Goal: Transaction & Acquisition: Purchase product/service

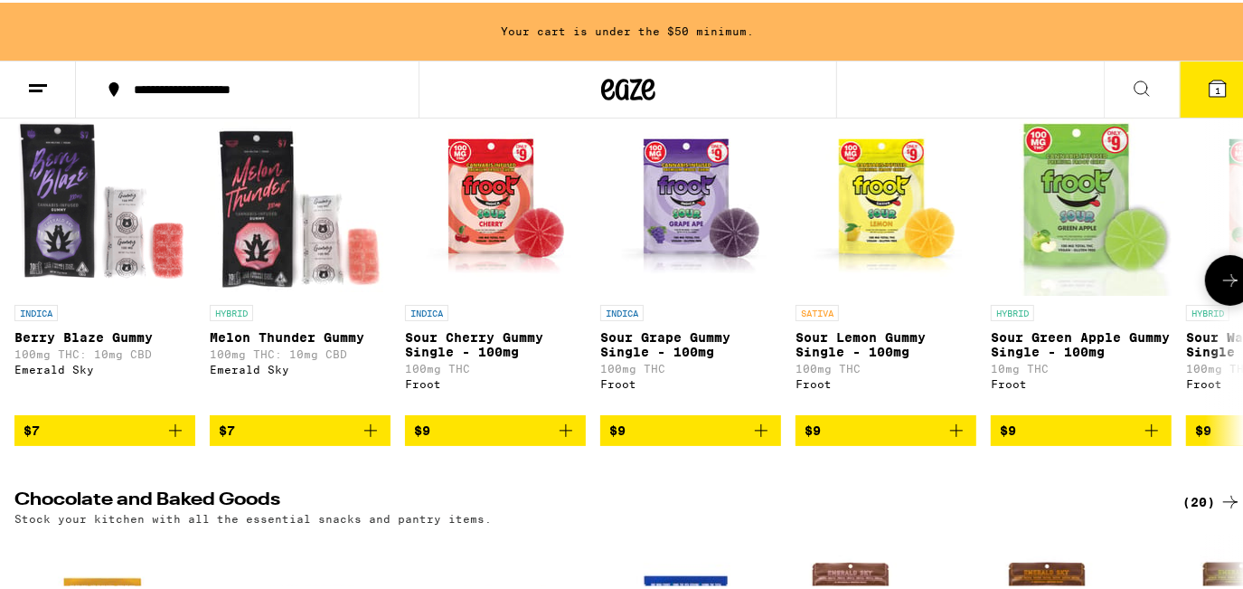
click at [1229, 280] on button at bounding box center [1230, 277] width 51 height 51
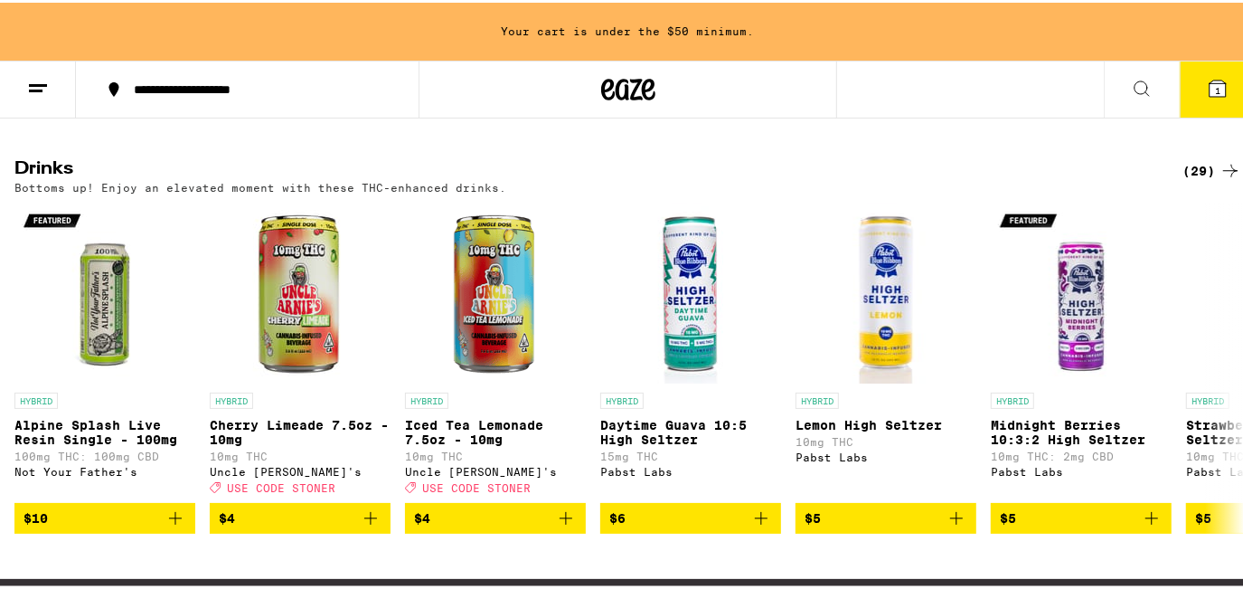
scroll to position [1067, 0]
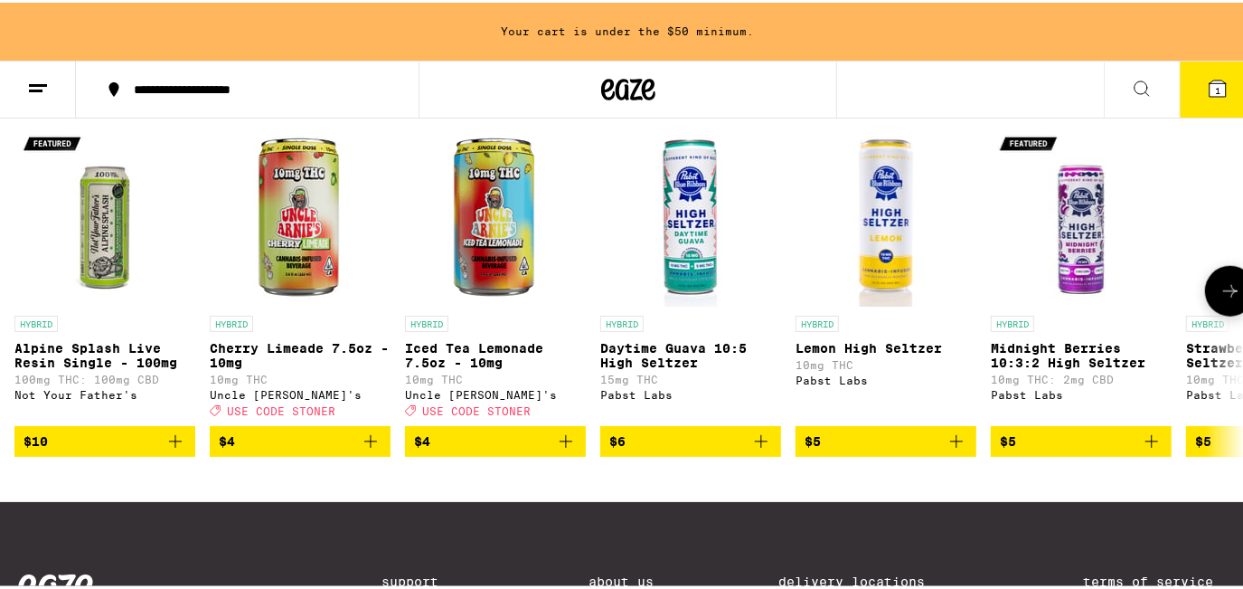
click at [1220, 299] on icon at bounding box center [1231, 289] width 22 height 22
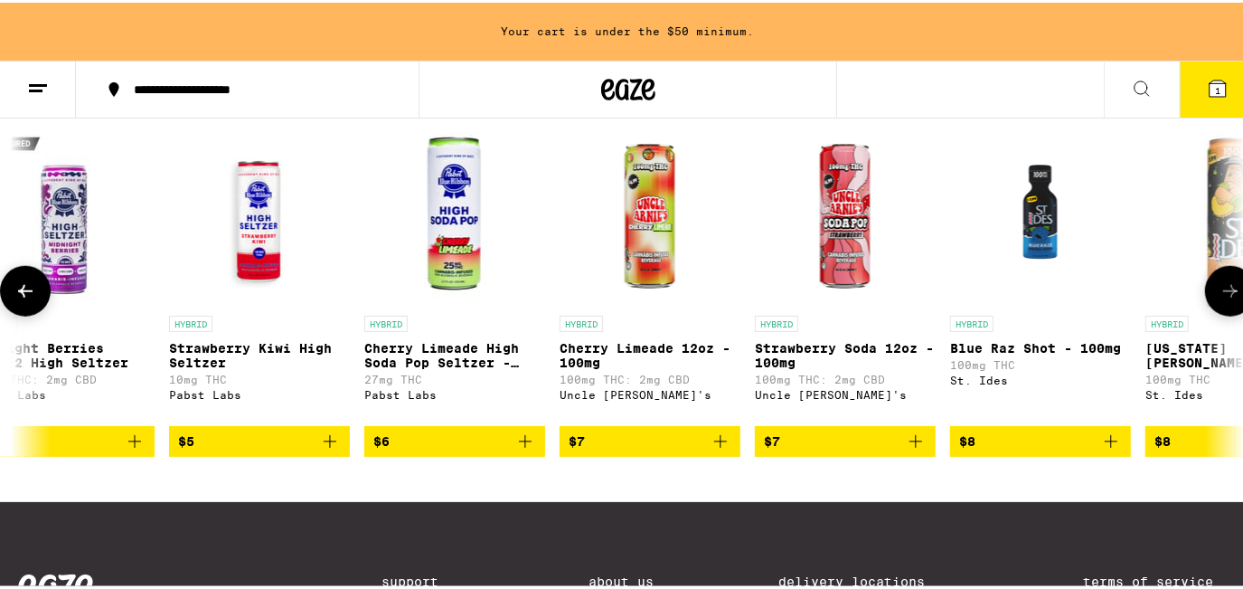
click at [1225, 299] on icon at bounding box center [1231, 289] width 22 height 22
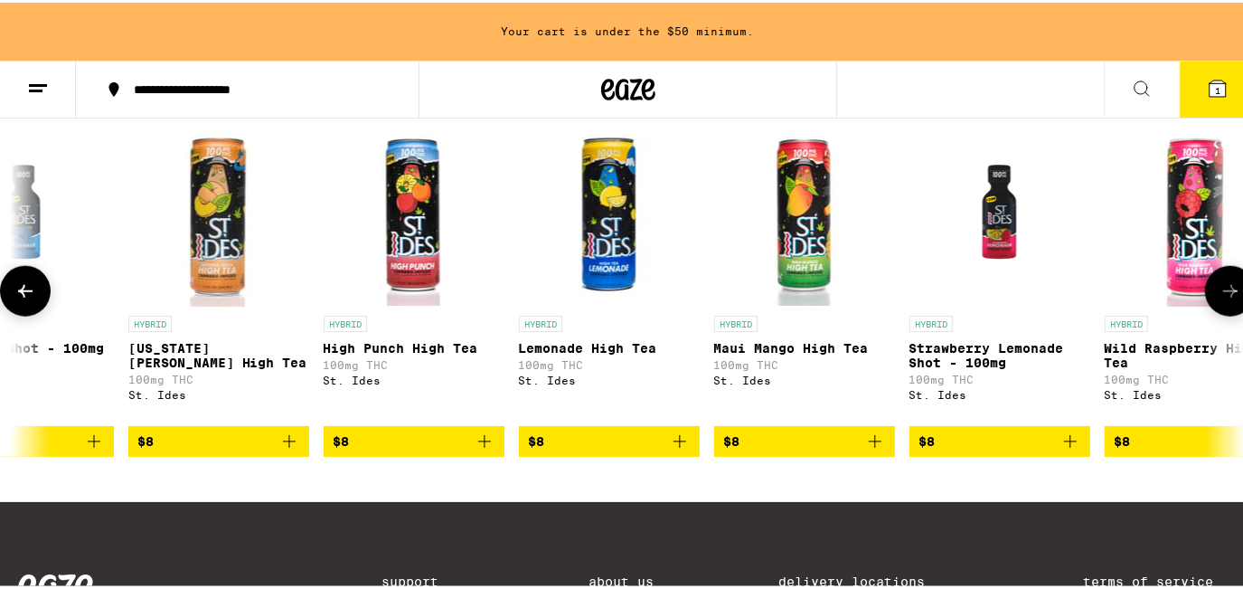
click at [1225, 299] on icon at bounding box center [1231, 289] width 22 height 22
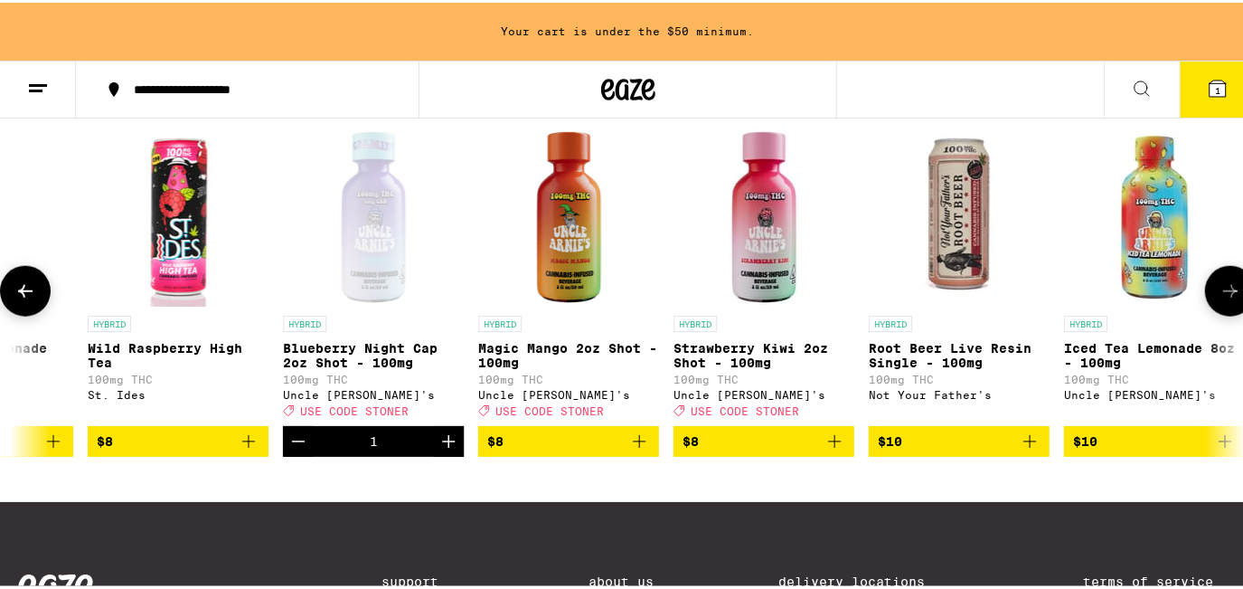
click at [1221, 299] on icon at bounding box center [1231, 289] width 22 height 22
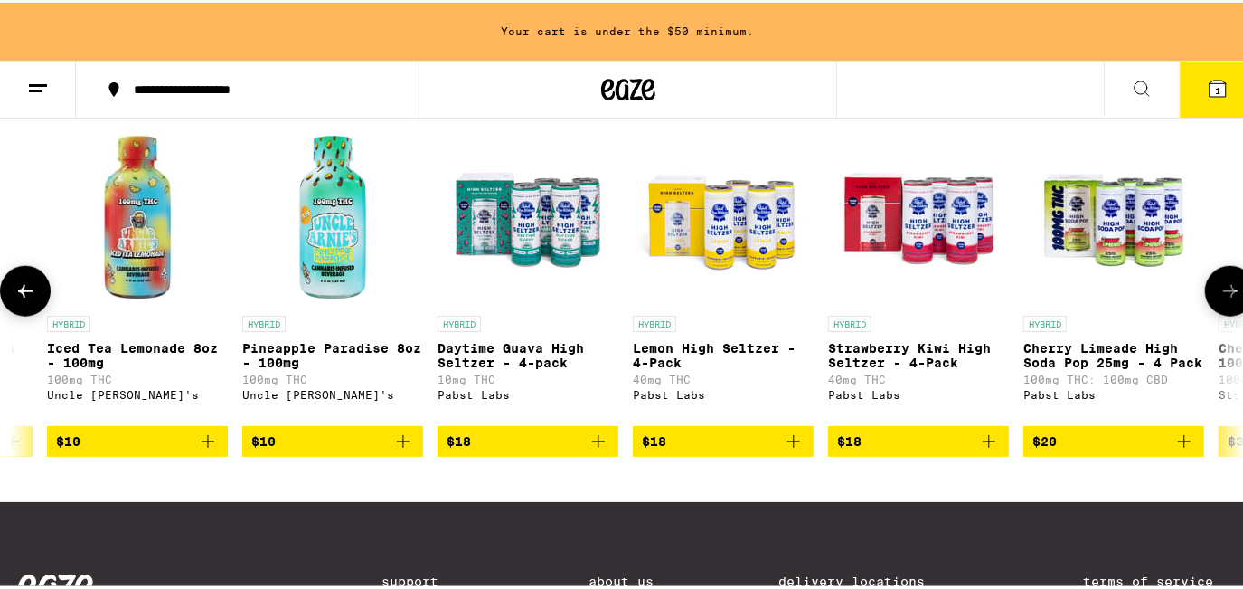
click at [1220, 299] on icon at bounding box center [1231, 289] width 22 height 22
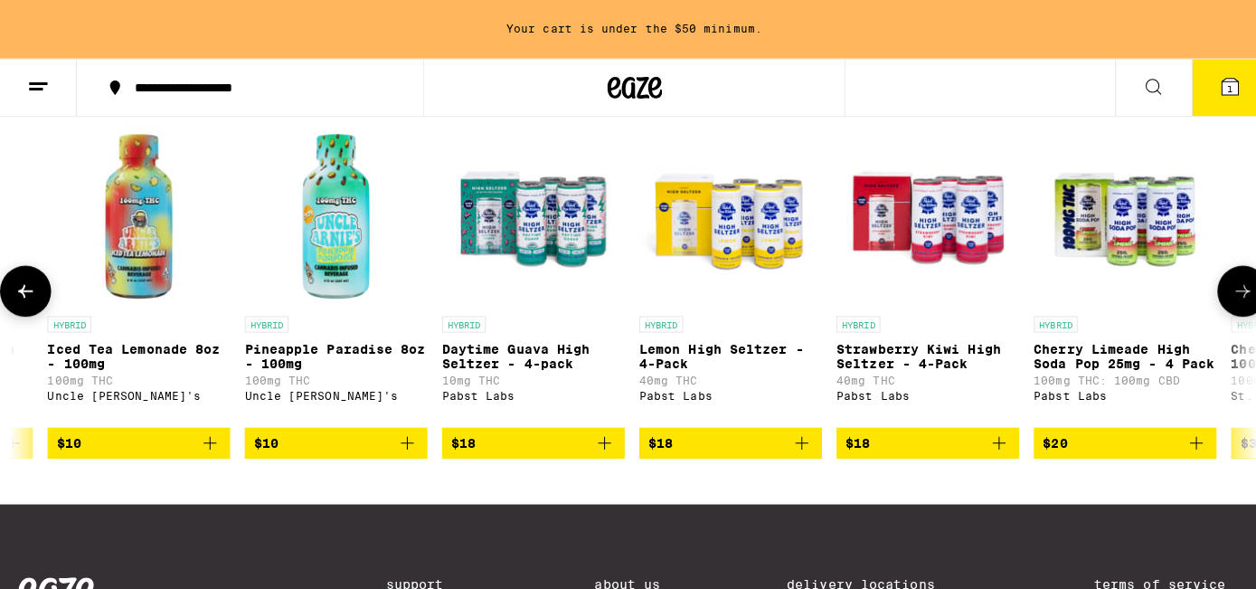
scroll to position [0, 4448]
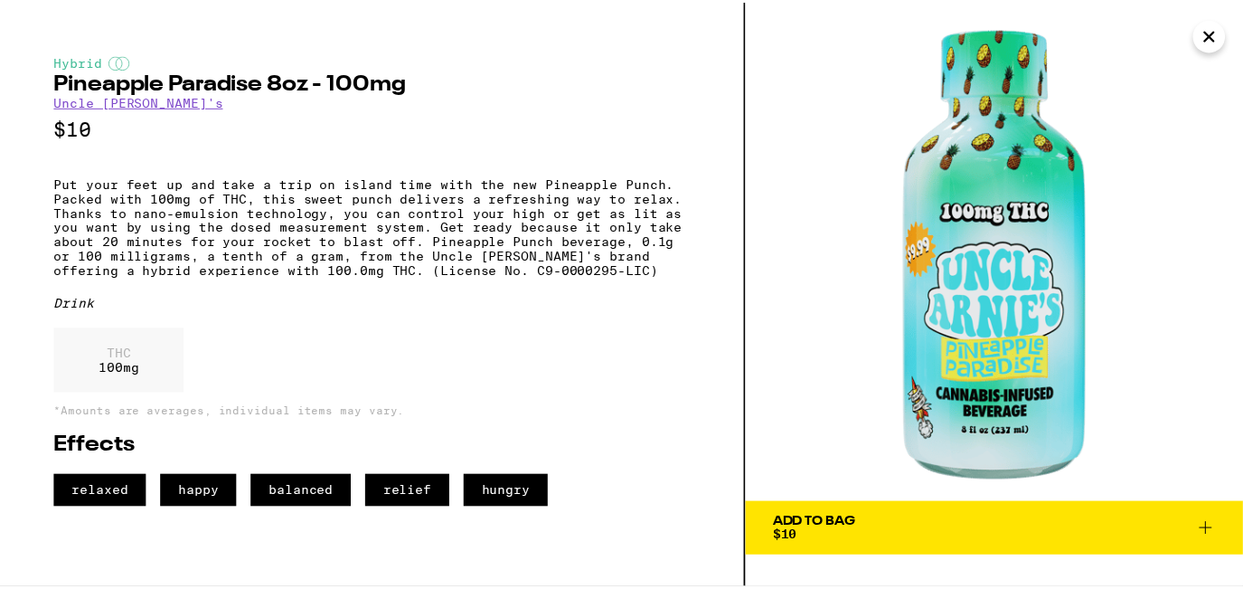
scroll to position [0, 4436]
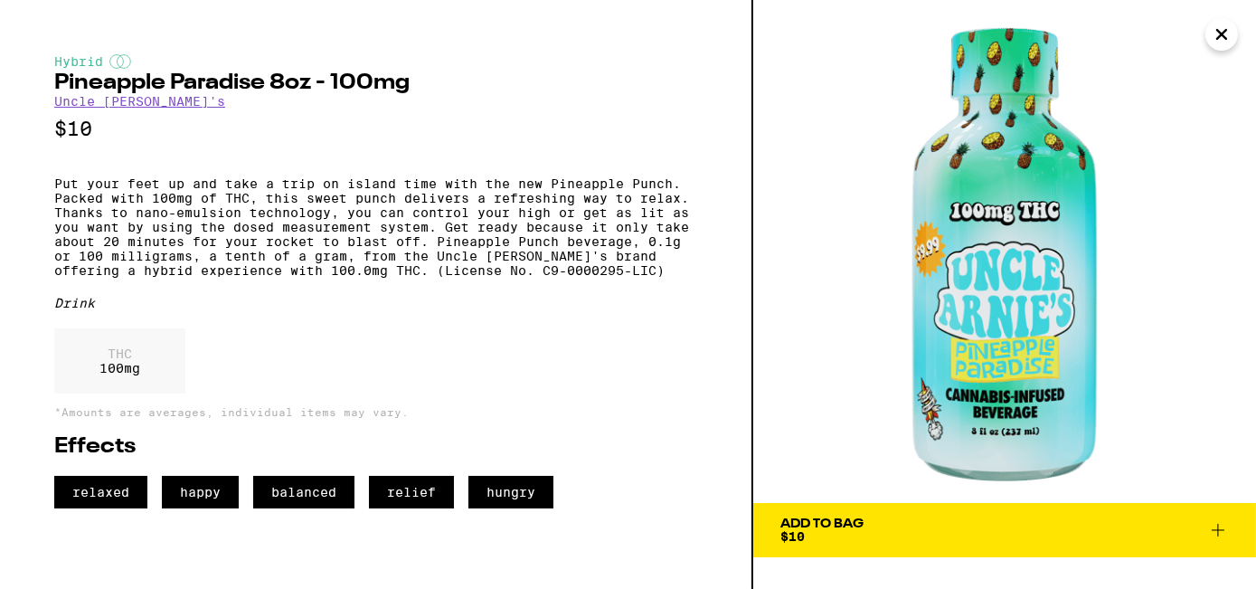
click at [920, 521] on span "Add To Bag $10" at bounding box center [1004, 529] width 448 height 25
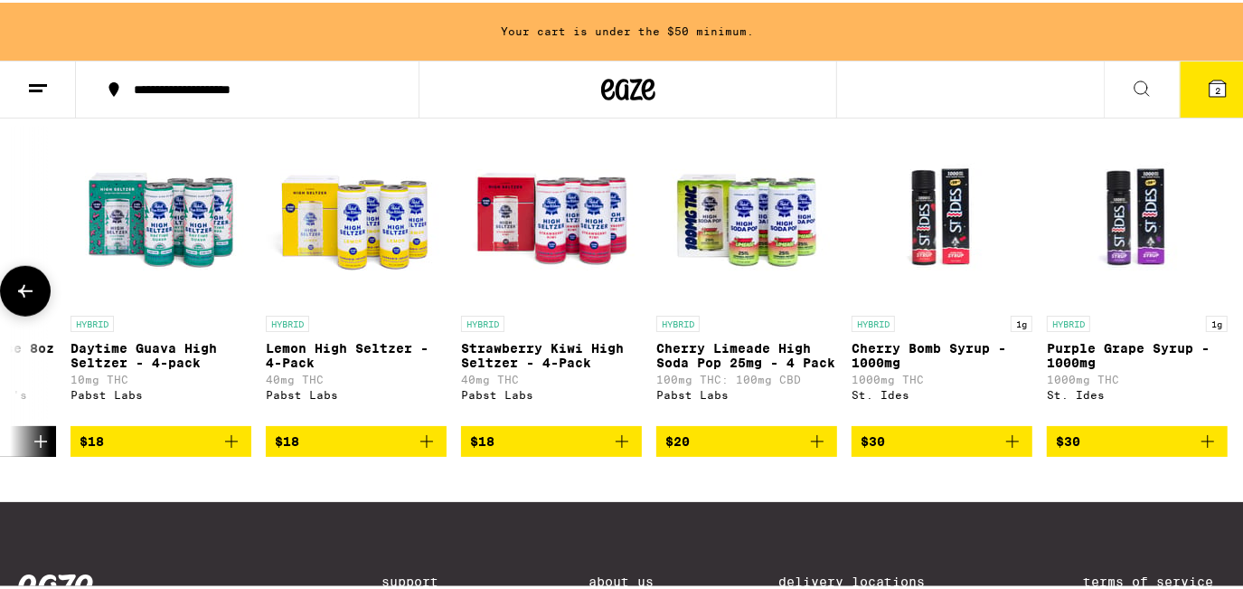
click at [7, 314] on button at bounding box center [25, 288] width 51 height 51
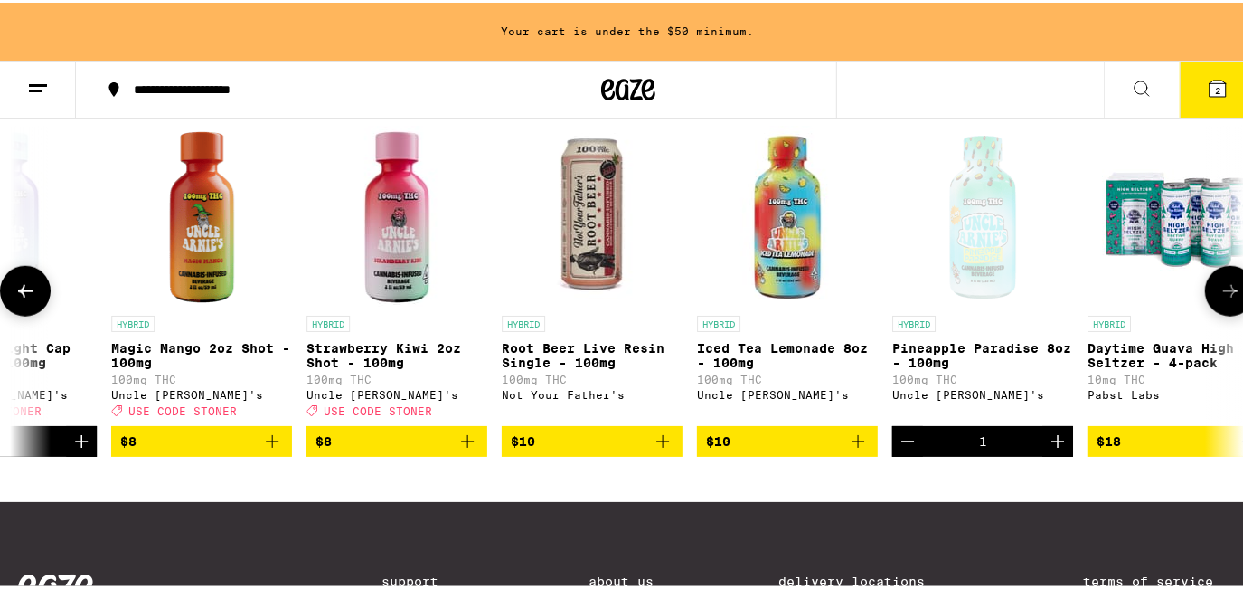
click at [0, 263] on button at bounding box center [25, 288] width 51 height 51
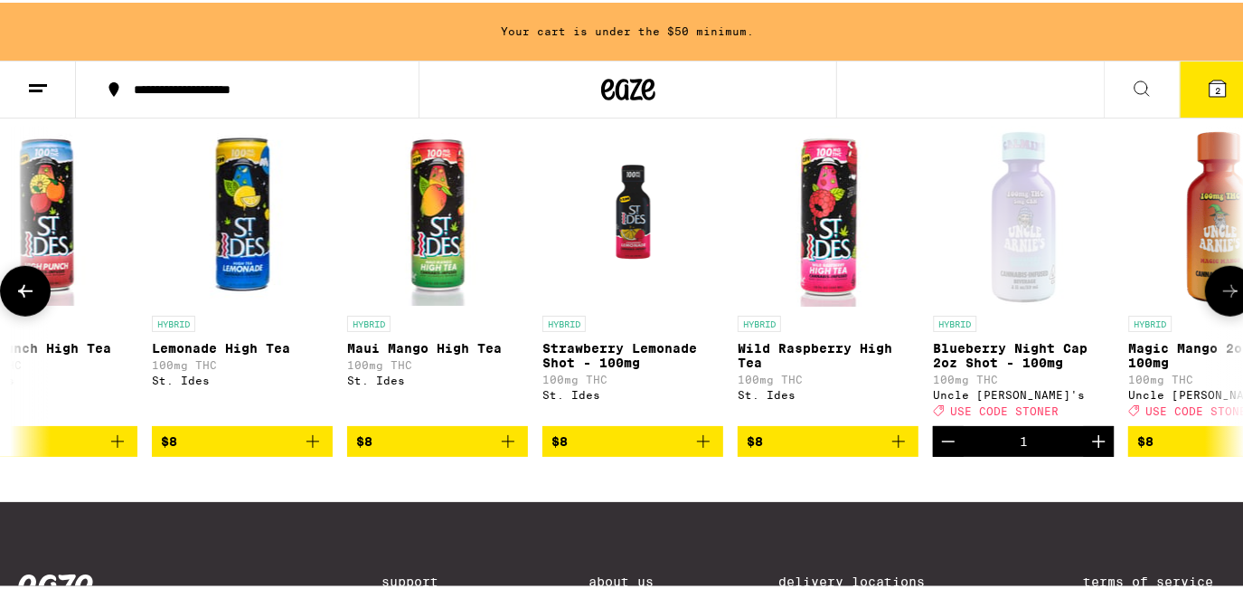
click at [1201, 449] on span "$8" at bounding box center [1218, 439] width 163 height 22
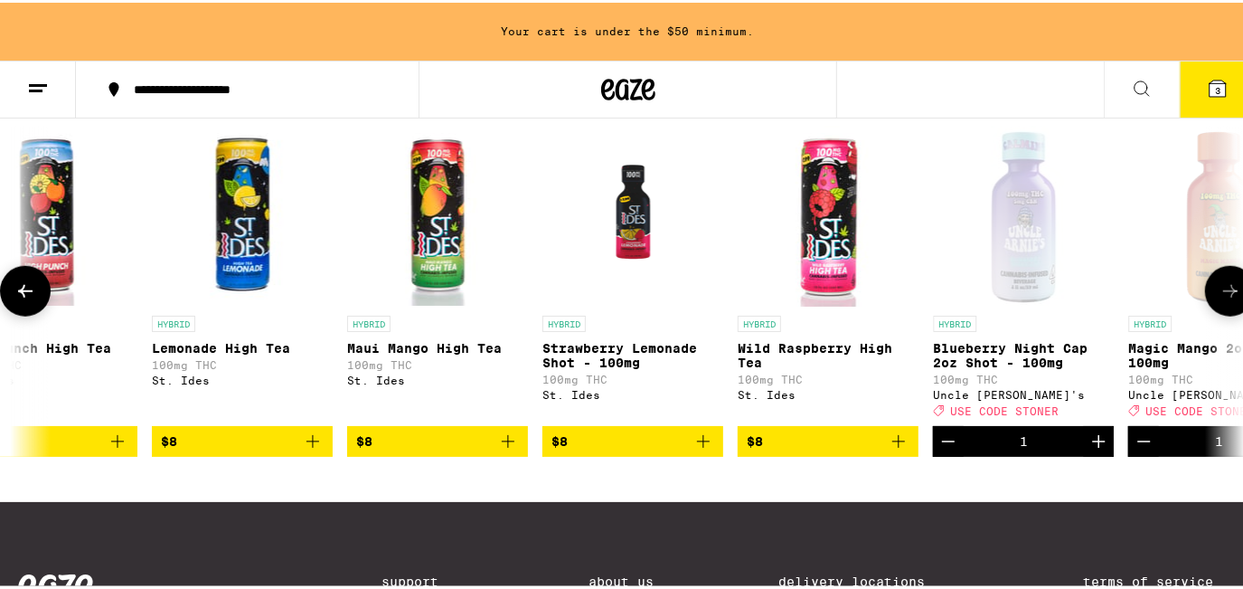
click at [17, 299] on icon at bounding box center [25, 289] width 22 height 22
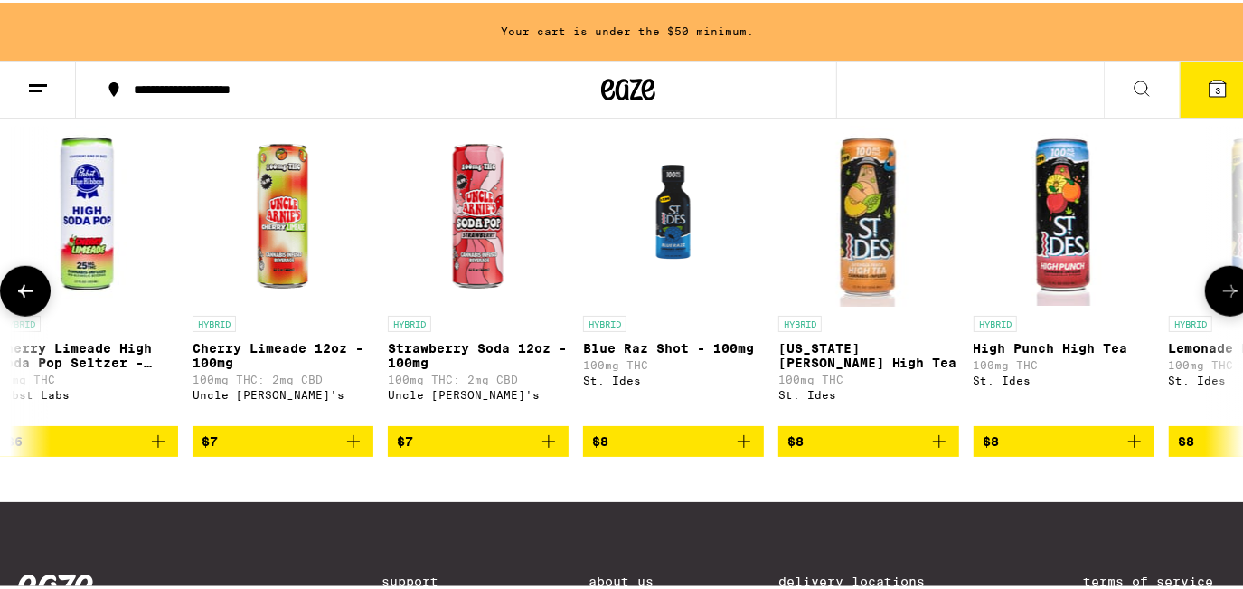
click at [20, 314] on button at bounding box center [25, 288] width 51 height 51
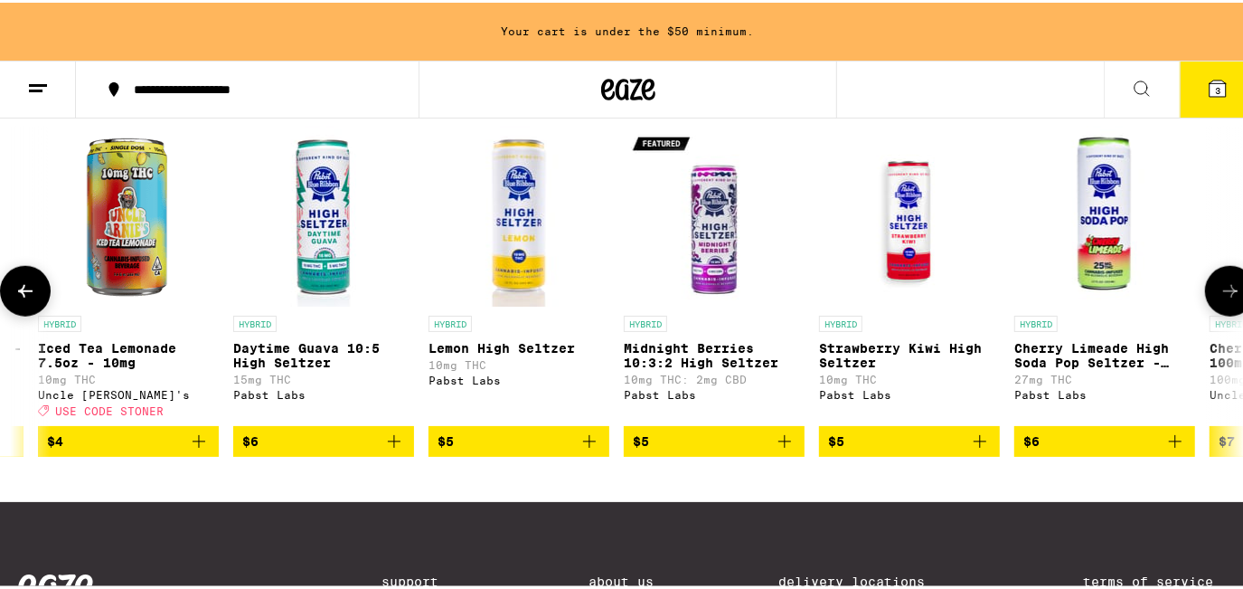
click at [22, 314] on button at bounding box center [25, 288] width 51 height 51
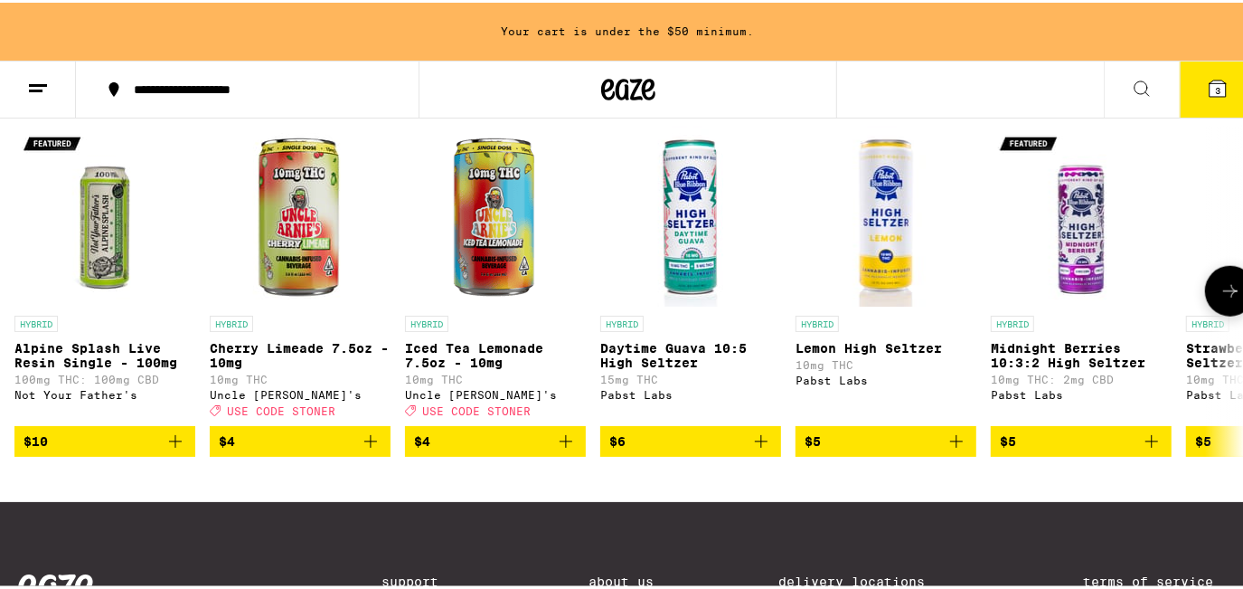
click at [304, 449] on span "$4" at bounding box center [300, 439] width 163 height 22
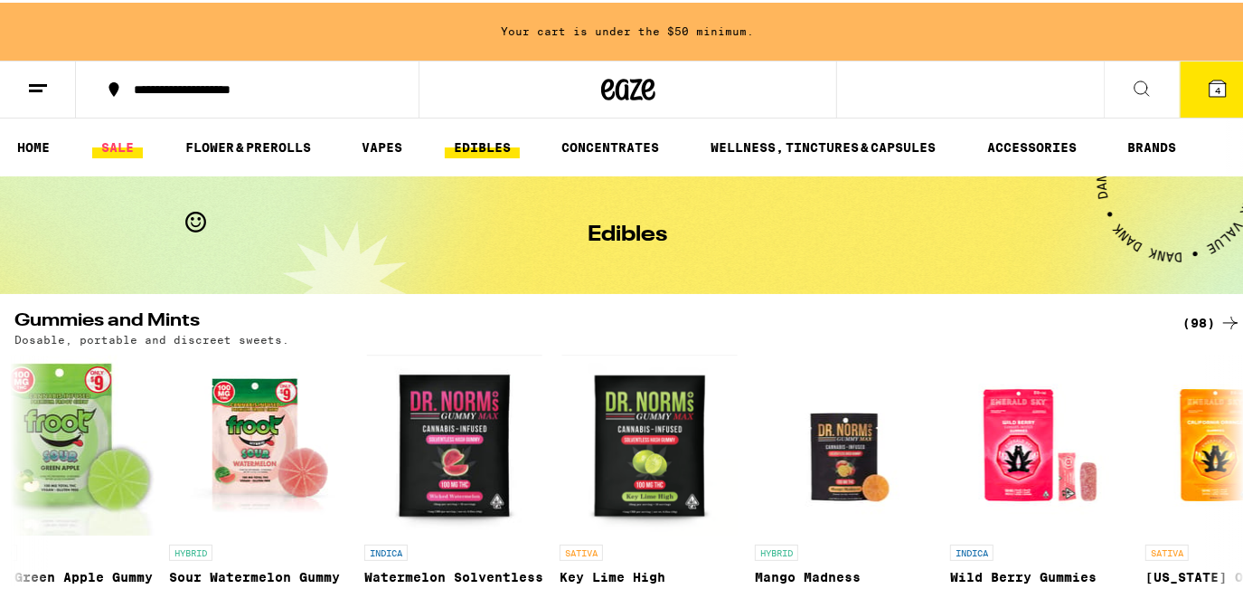
click at [114, 149] on link "SALE" at bounding box center [117, 145] width 51 height 22
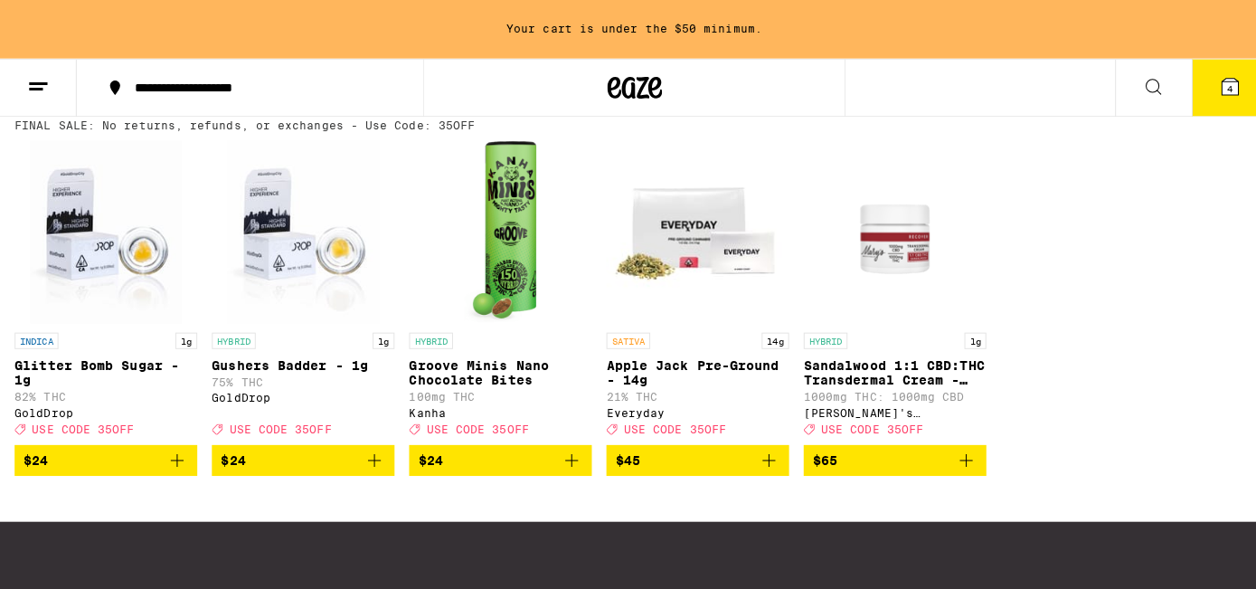
scroll to position [633, 0]
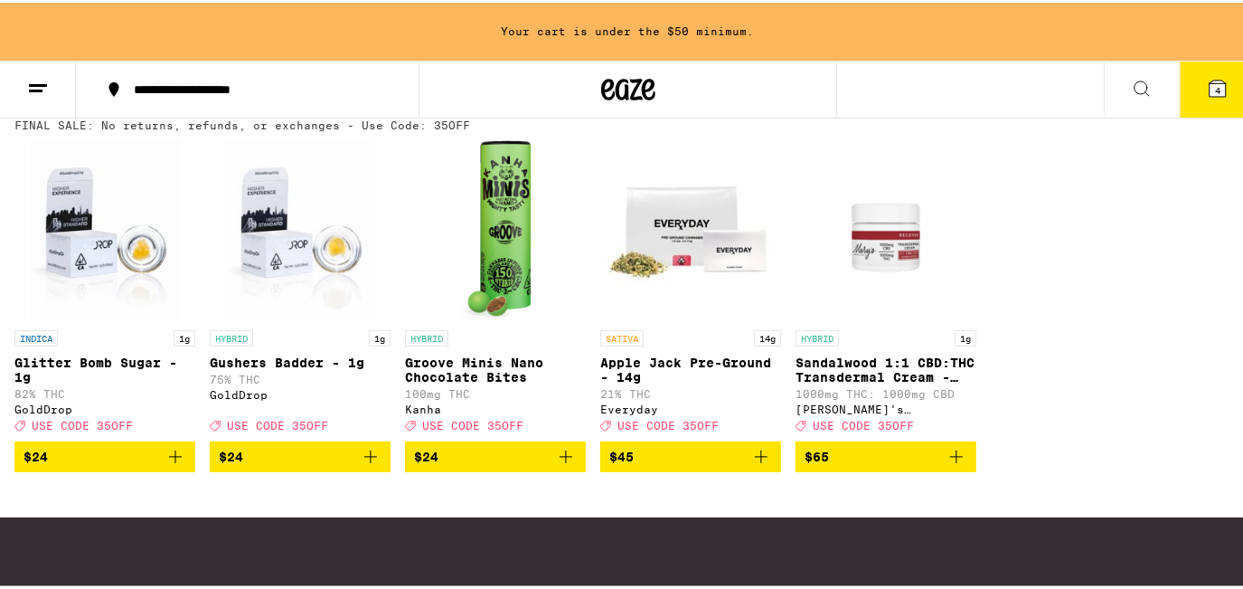
click at [492, 309] on img "Open page for Groove Minis Nano Chocolate Bites from Kanha" at bounding box center [495, 227] width 72 height 181
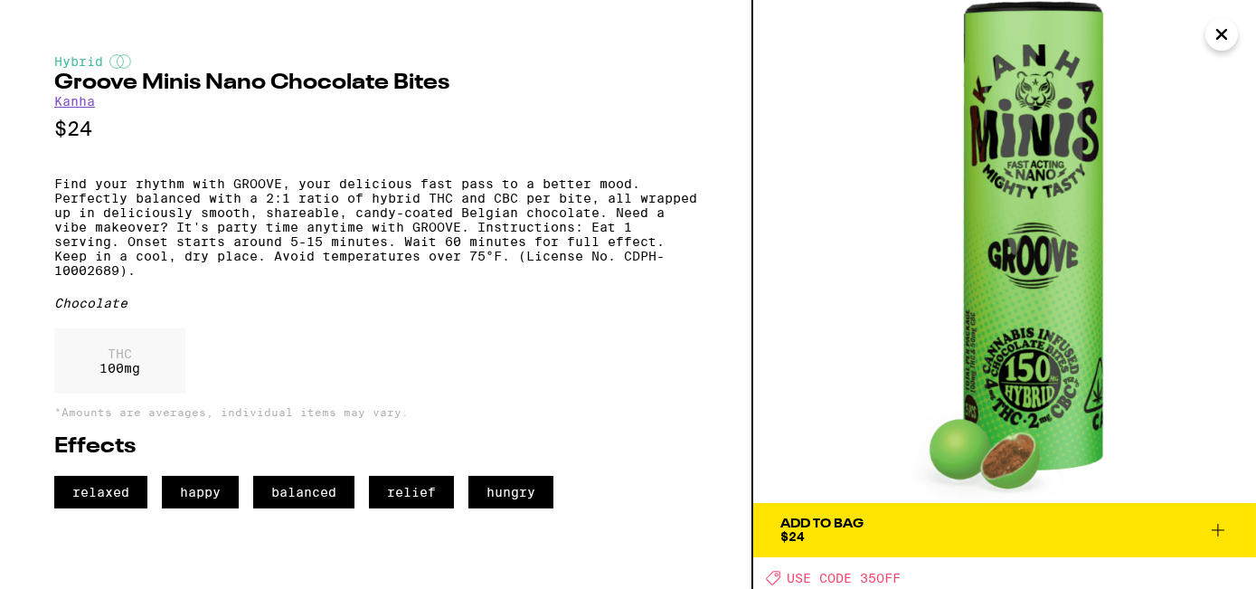
click at [1073, 521] on span "Add To Bag $24" at bounding box center [1004, 529] width 448 height 25
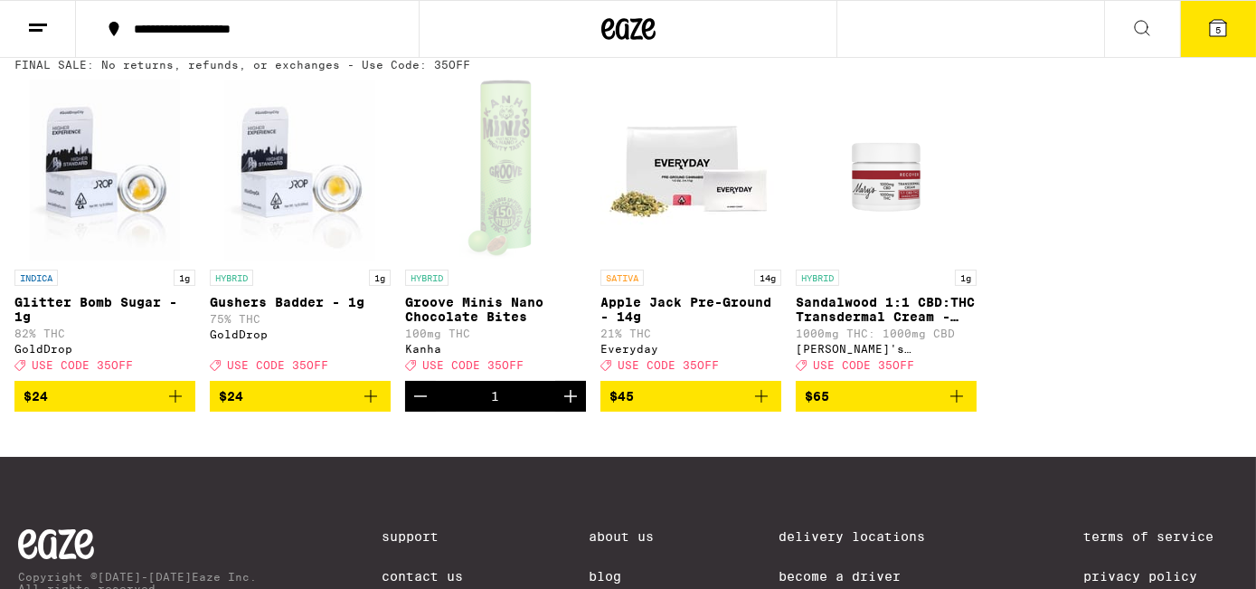
scroll to position [575, 0]
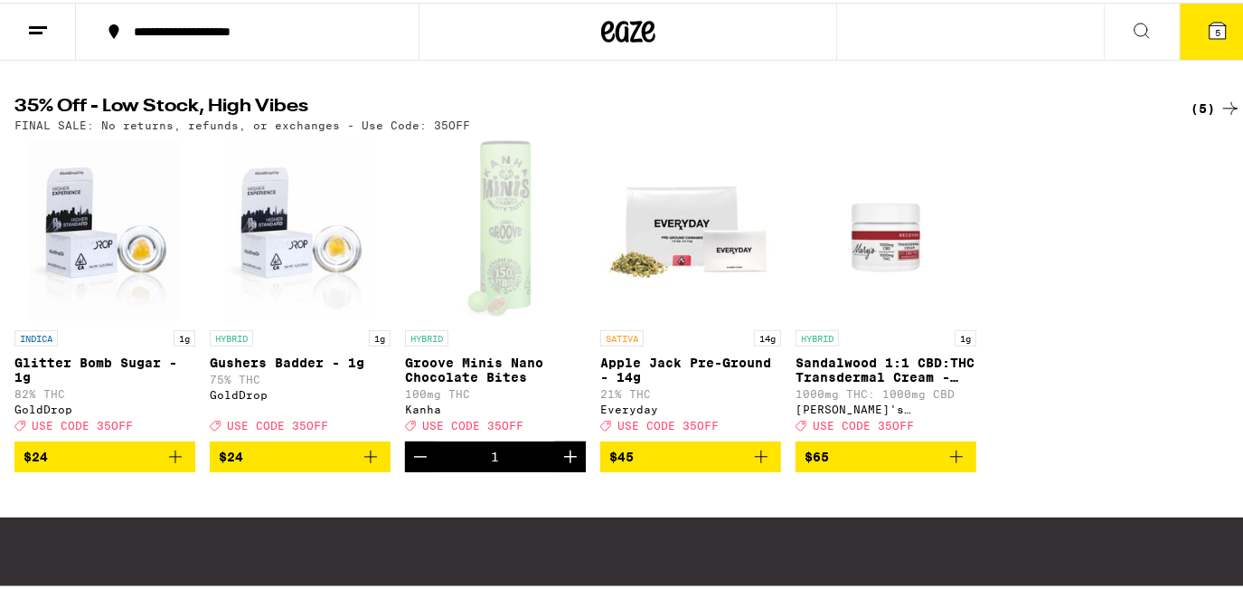
click at [887, 382] on p "Sandalwood 1:1 CBD:THC Transdermal Cream - 1000mg" at bounding box center [886, 367] width 181 height 29
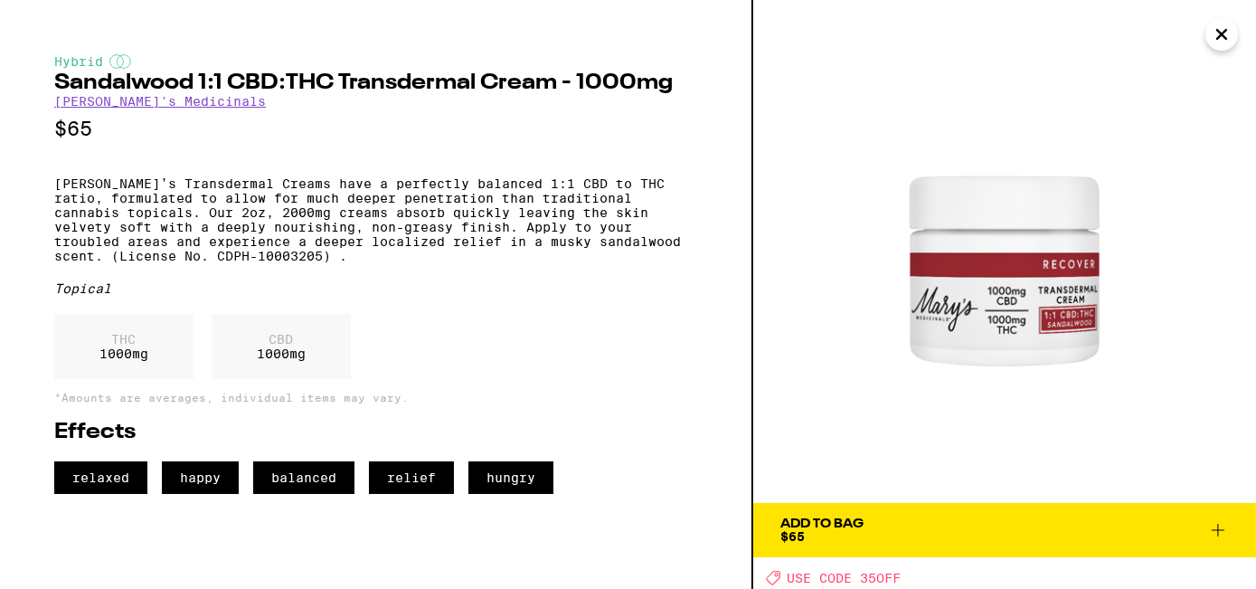
click at [172, 106] on link "[PERSON_NAME]'s Medicinals" at bounding box center [160, 101] width 212 height 14
click at [170, 106] on link "[PERSON_NAME]'s Medicinals" at bounding box center [160, 101] width 212 height 14
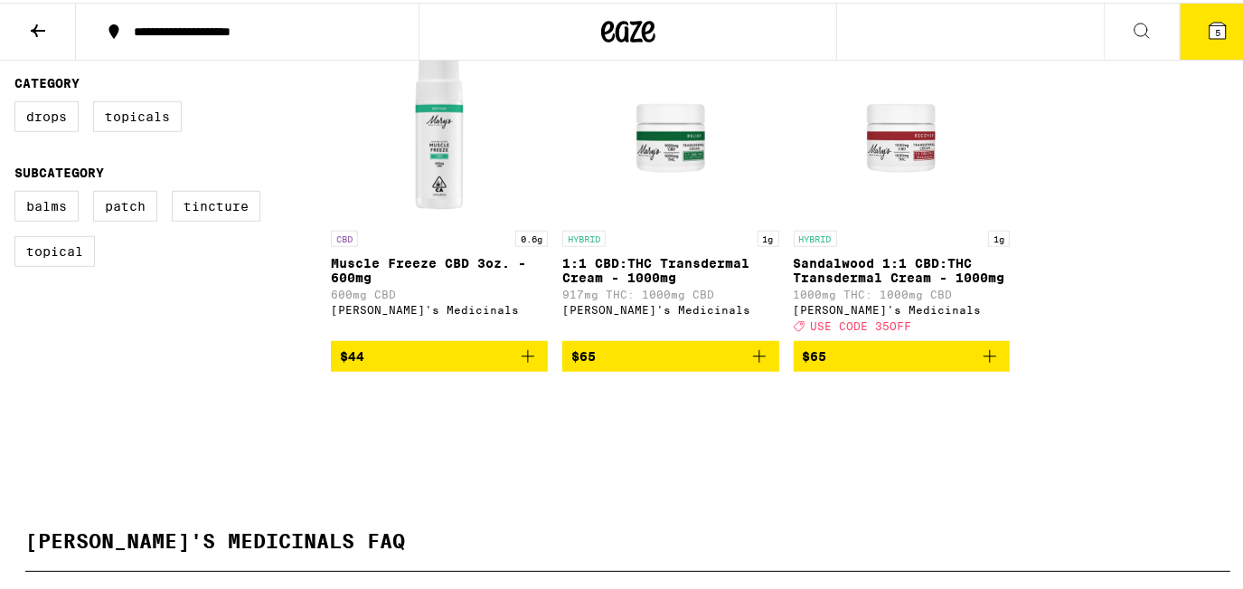
scroll to position [904, 0]
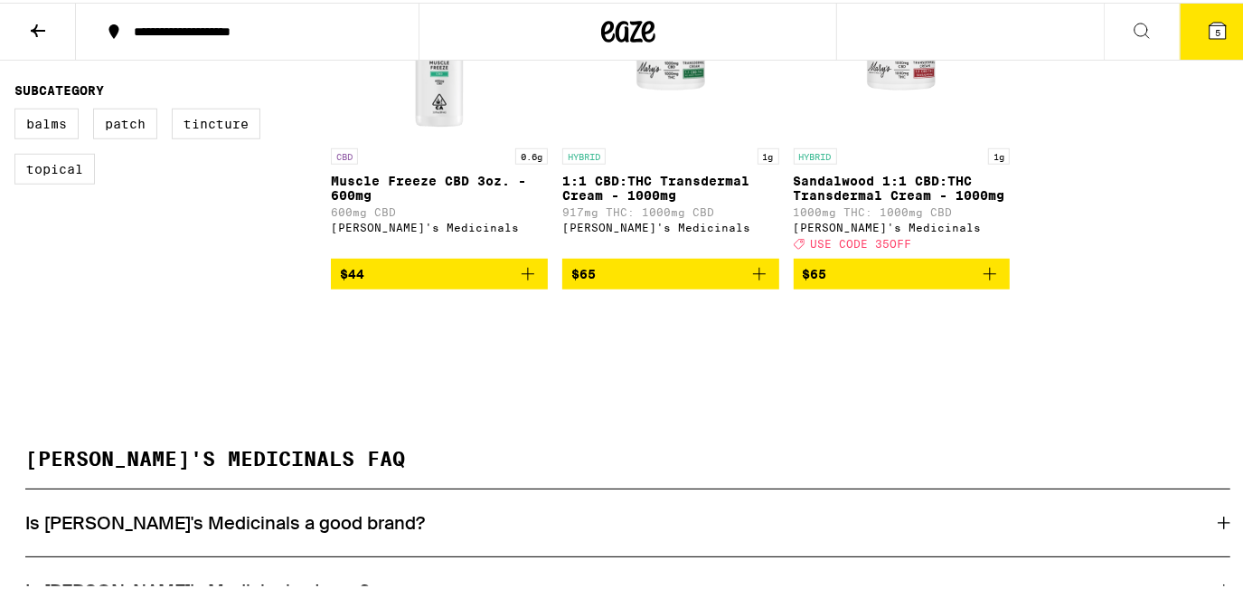
click at [870, 282] on span "$65" at bounding box center [902, 271] width 199 height 22
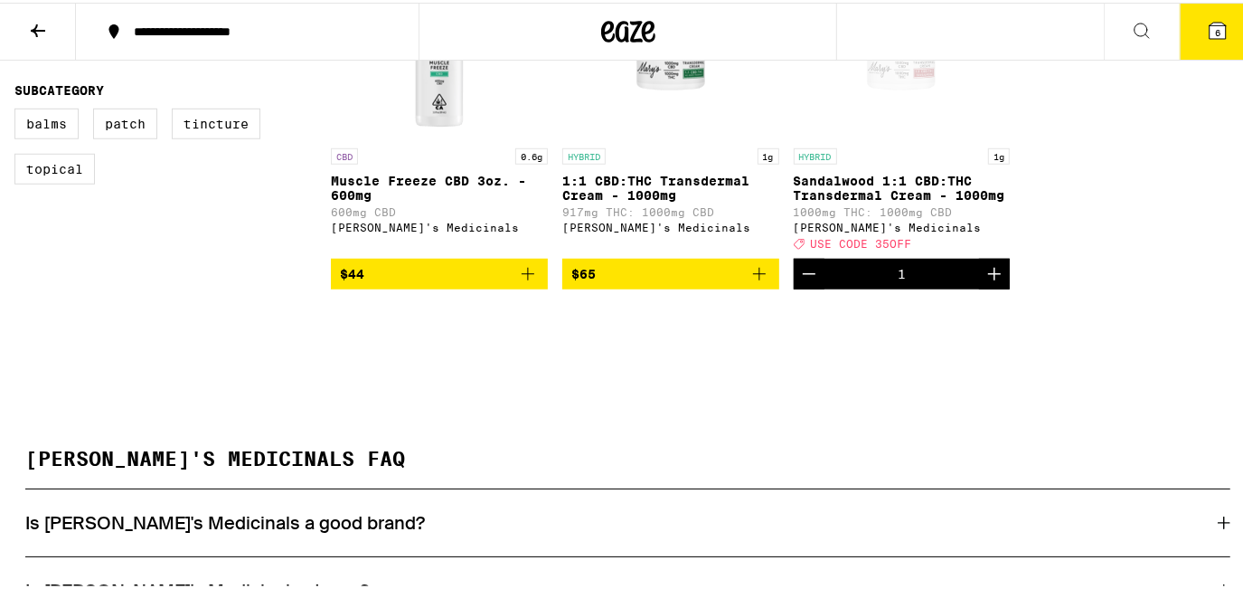
scroll to position [1150, 0]
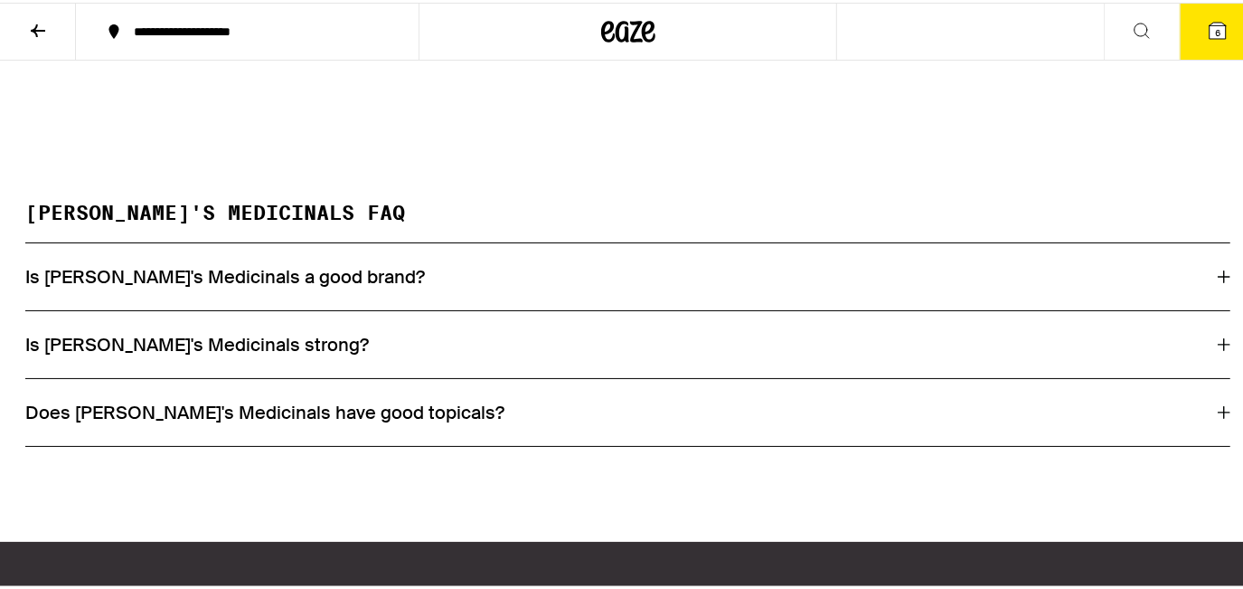
click at [1218, 280] on icon at bounding box center [1224, 274] width 13 height 13
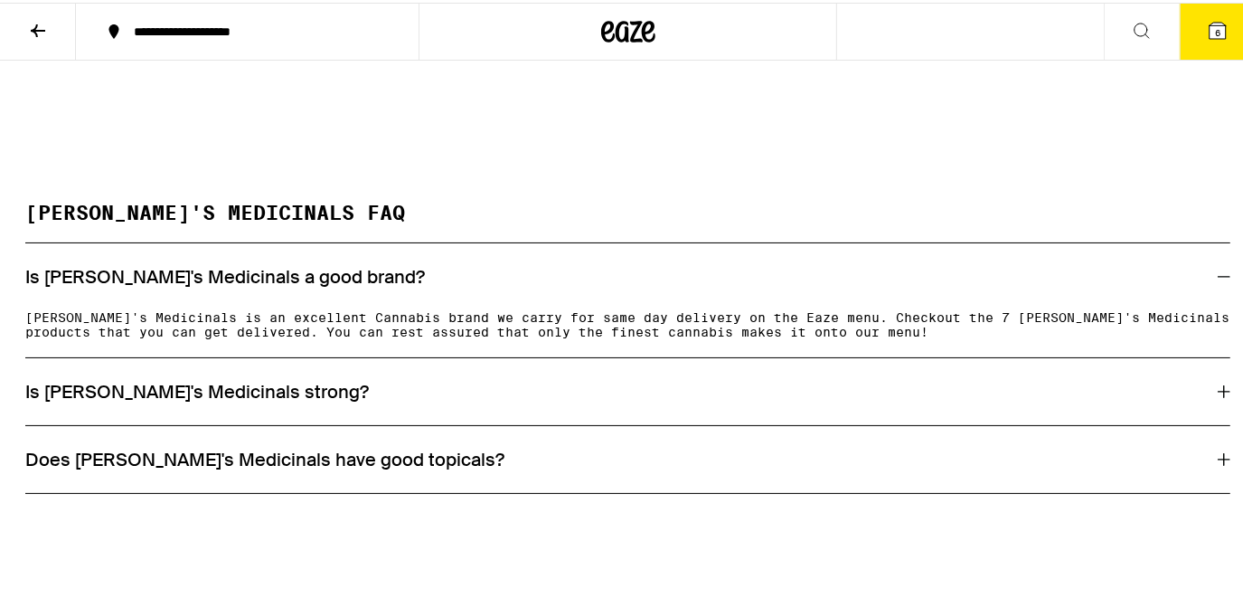
click at [1218, 395] on icon at bounding box center [1224, 388] width 13 height 13
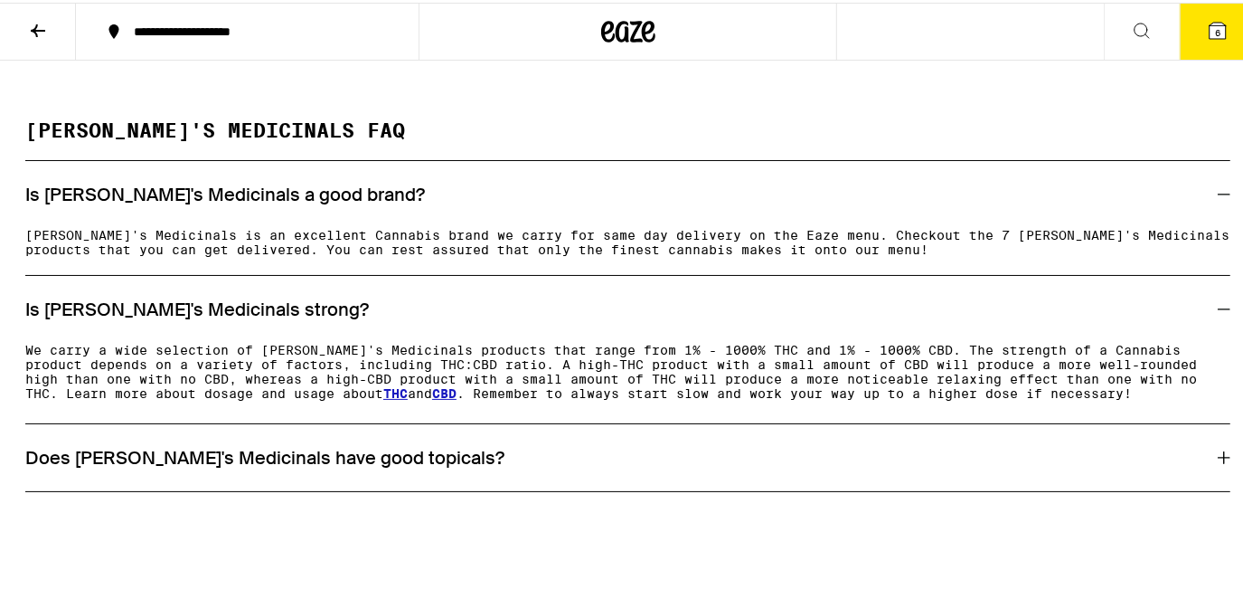
scroll to position [1315, 0]
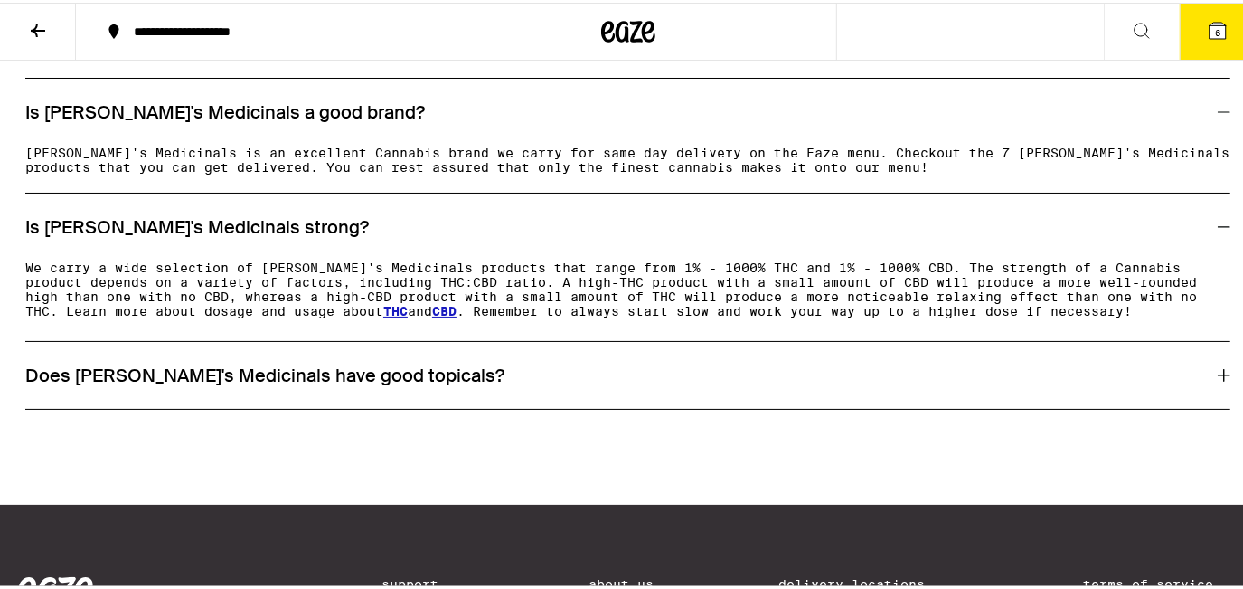
click at [1218, 379] on icon at bounding box center [1224, 372] width 13 height 13
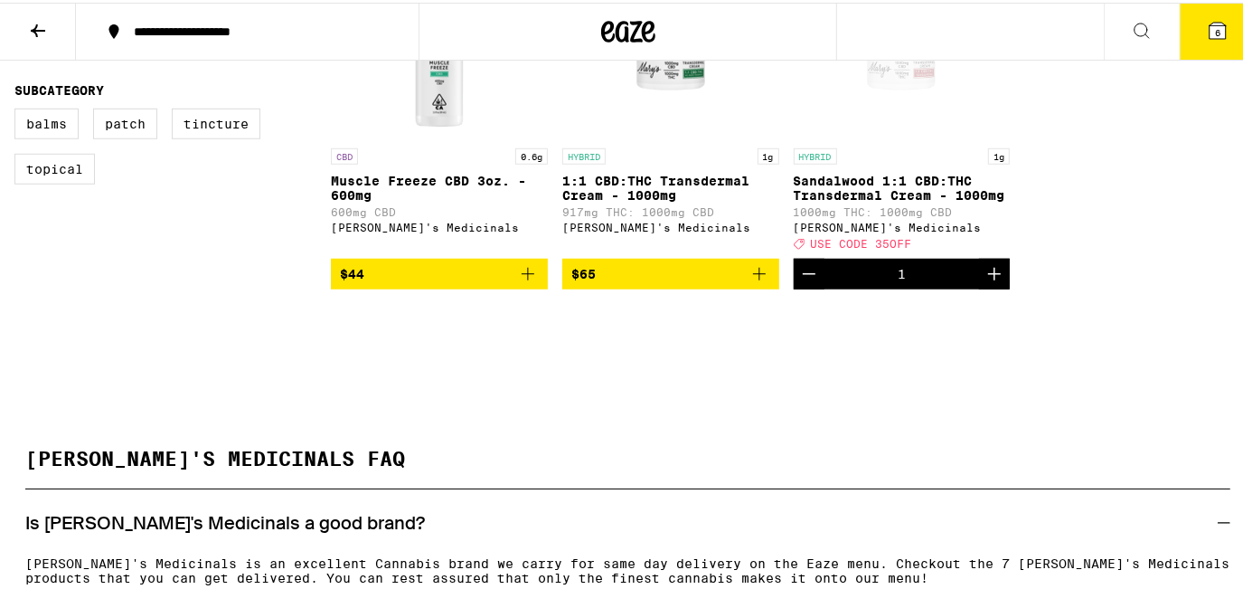
scroll to position [657, 0]
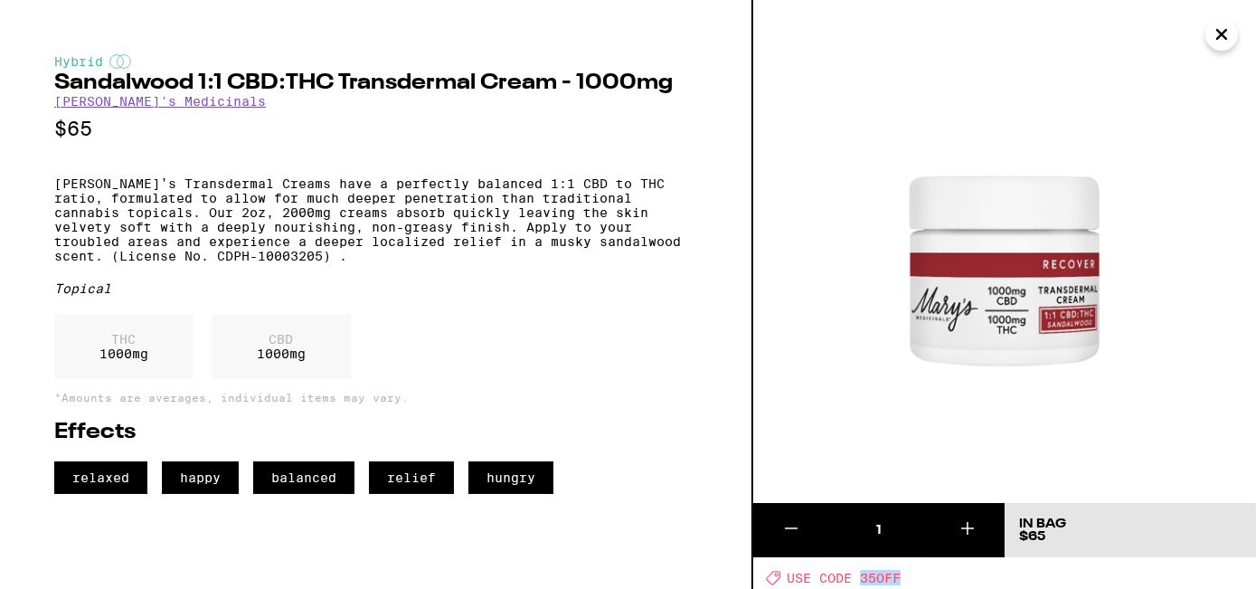
drag, startPoint x: 900, startPoint y: 576, endPoint x: 857, endPoint y: 578, distance: 43.4
click at [857, 578] on span "USE CODE 35OFF" at bounding box center [844, 577] width 114 height 14
drag, startPoint x: 857, startPoint y: 578, endPoint x: 884, endPoint y: 577, distance: 27.1
copy span "35OFF"
click at [1223, 42] on icon "Close" at bounding box center [1222, 34] width 22 height 27
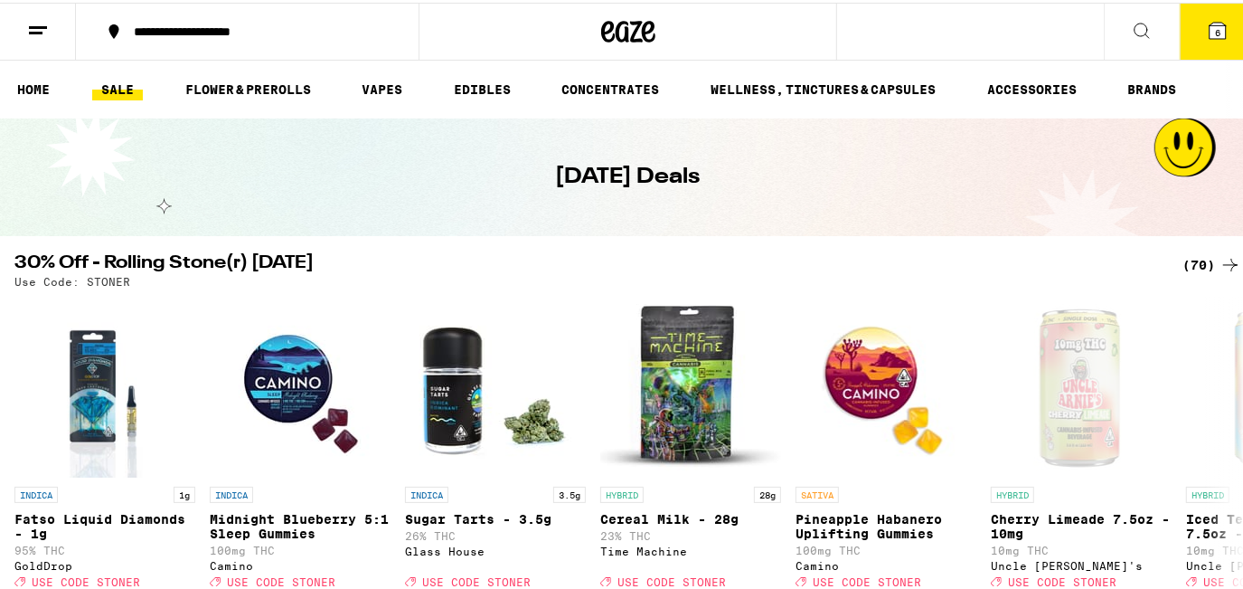
click at [1215, 26] on span "6" at bounding box center [1217, 29] width 5 height 11
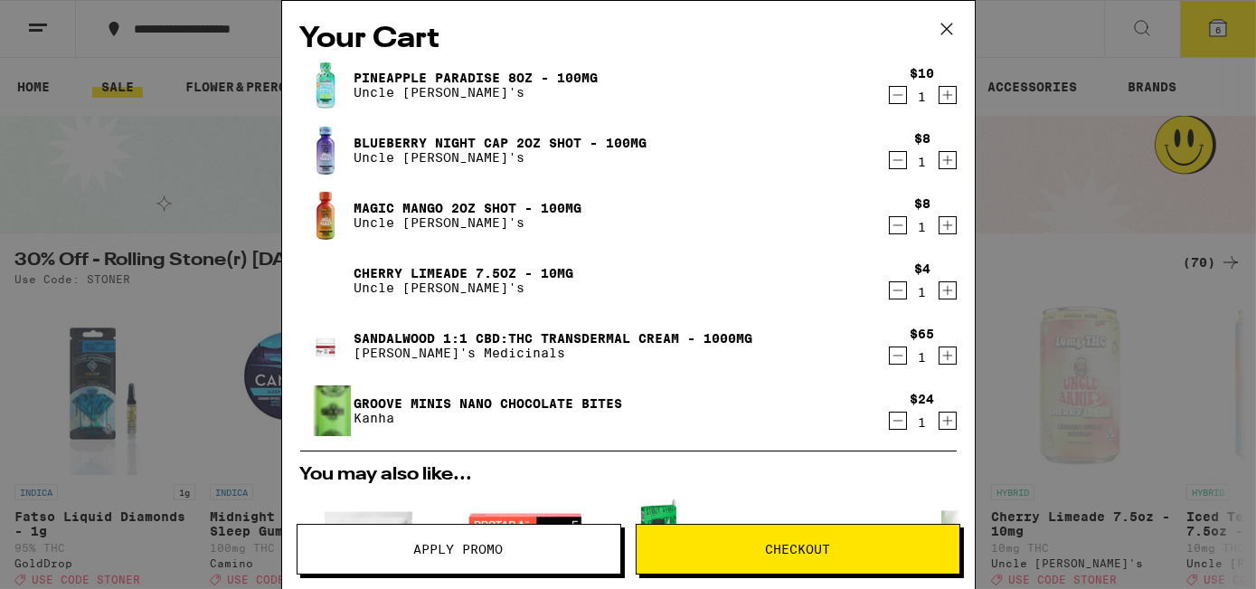
click at [518, 542] on span "Apply Promo" at bounding box center [458, 548] width 323 height 13
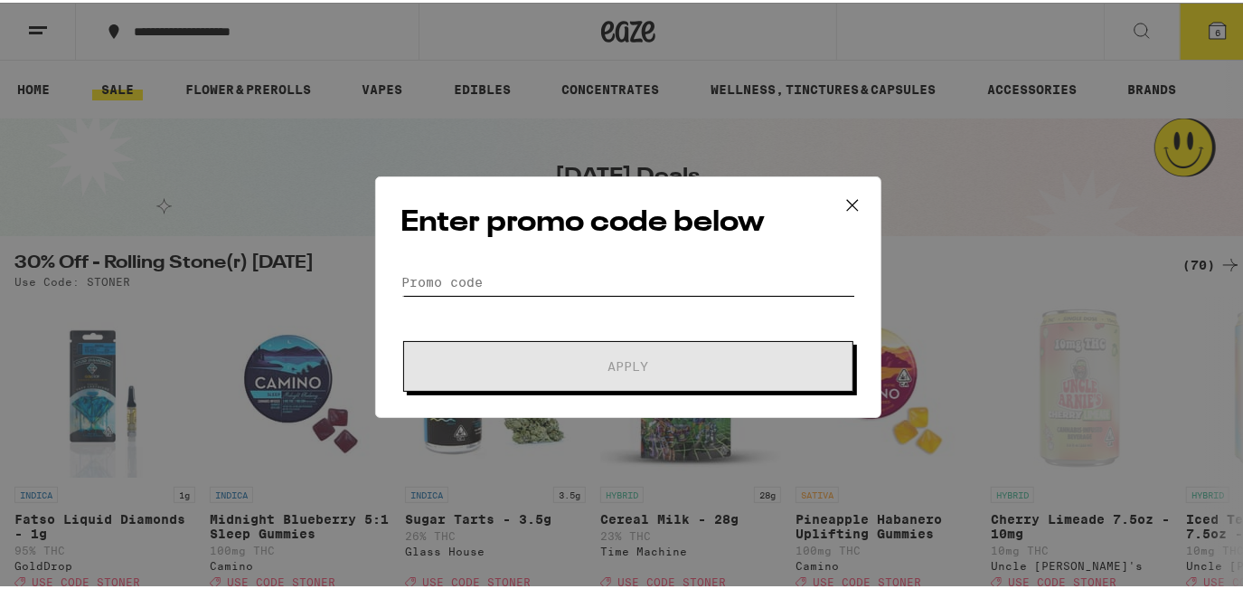
drag, startPoint x: 413, startPoint y: 309, endPoint x: 401, endPoint y: 276, distance: 35.8
click at [401, 276] on input "Promo Code" at bounding box center [628, 279] width 454 height 27
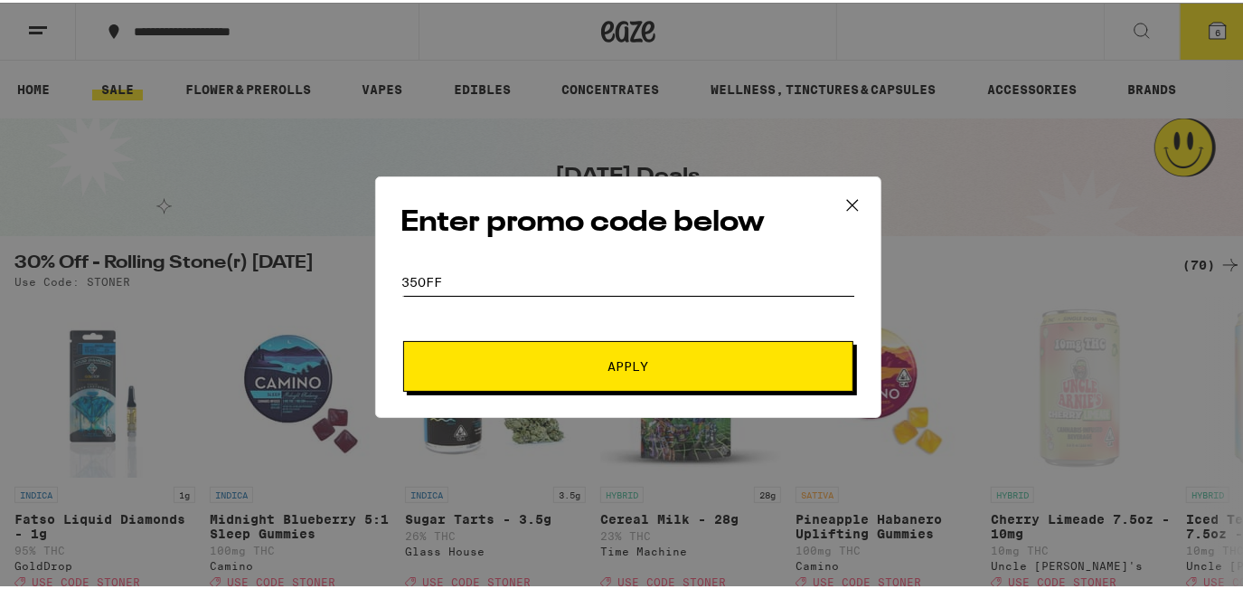
type input "35OFF"
click at [710, 359] on button "Apply" at bounding box center [628, 363] width 450 height 51
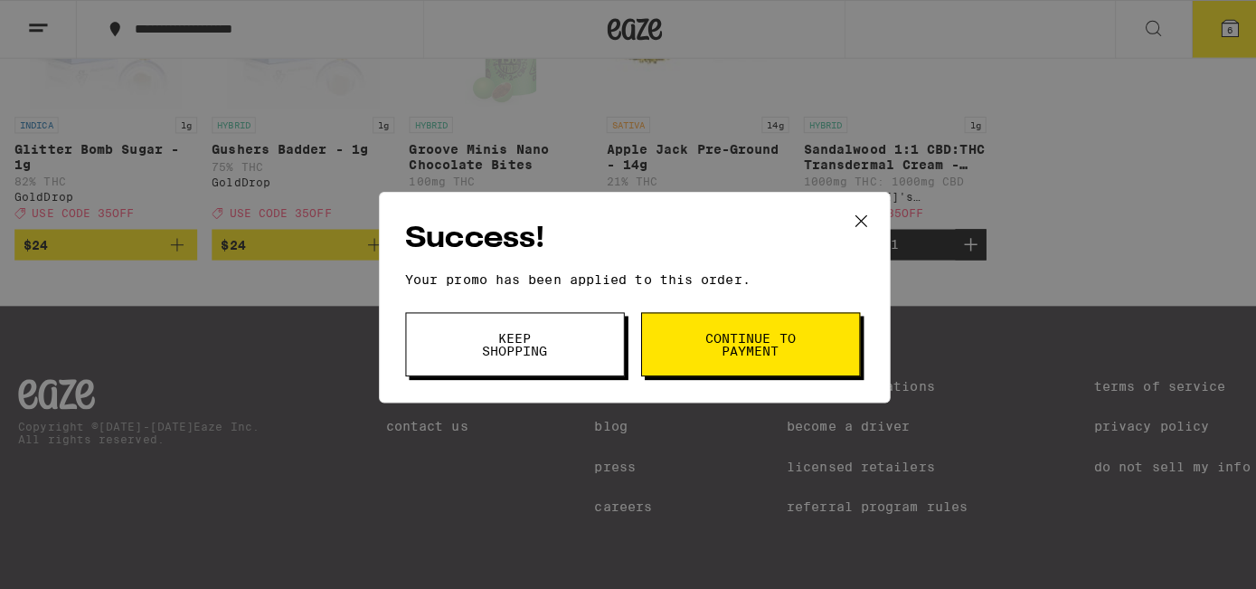
scroll to position [489, 0]
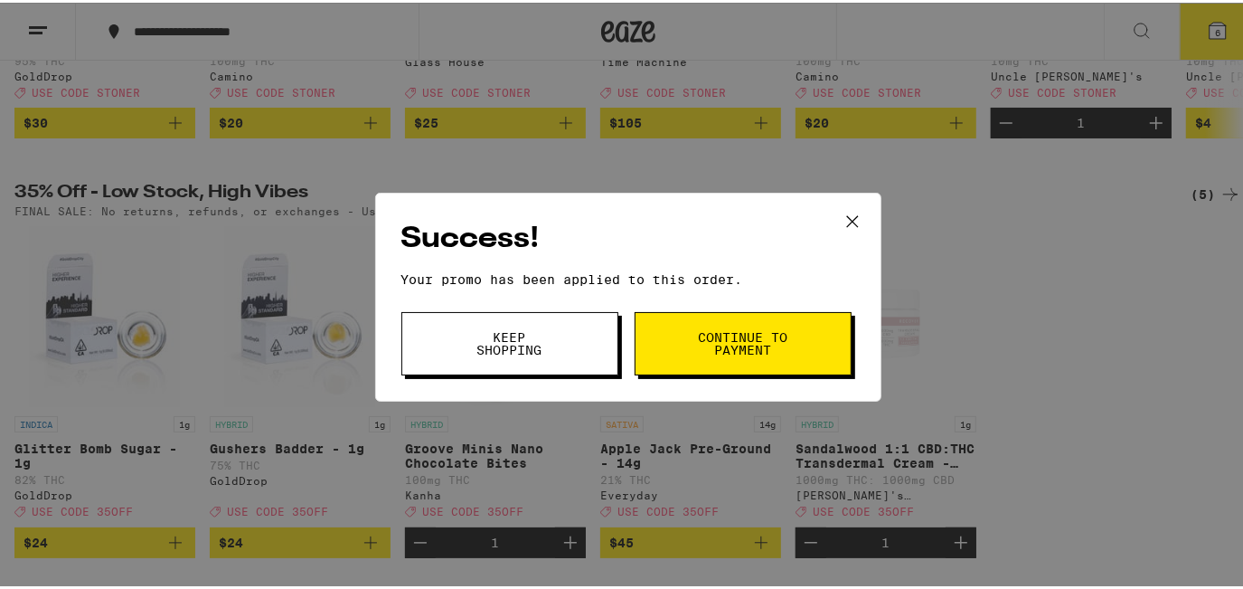
click at [527, 327] on button "Keep Shopping" at bounding box center [509, 340] width 217 height 63
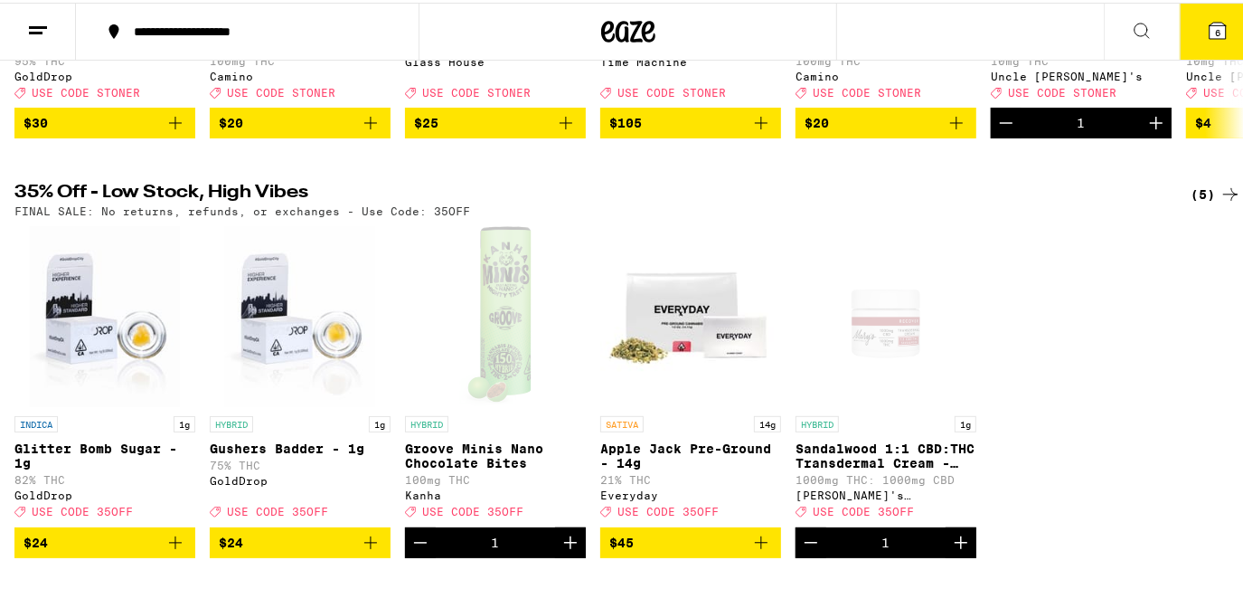
click at [1212, 32] on icon at bounding box center [1218, 28] width 16 height 16
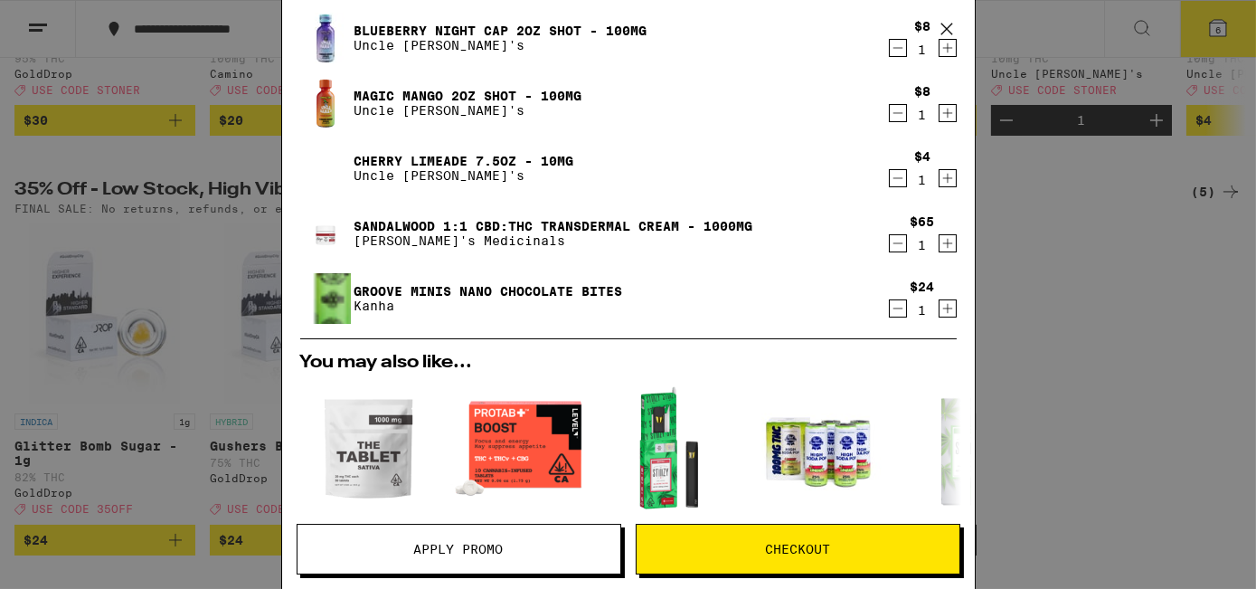
scroll to position [118, 0]
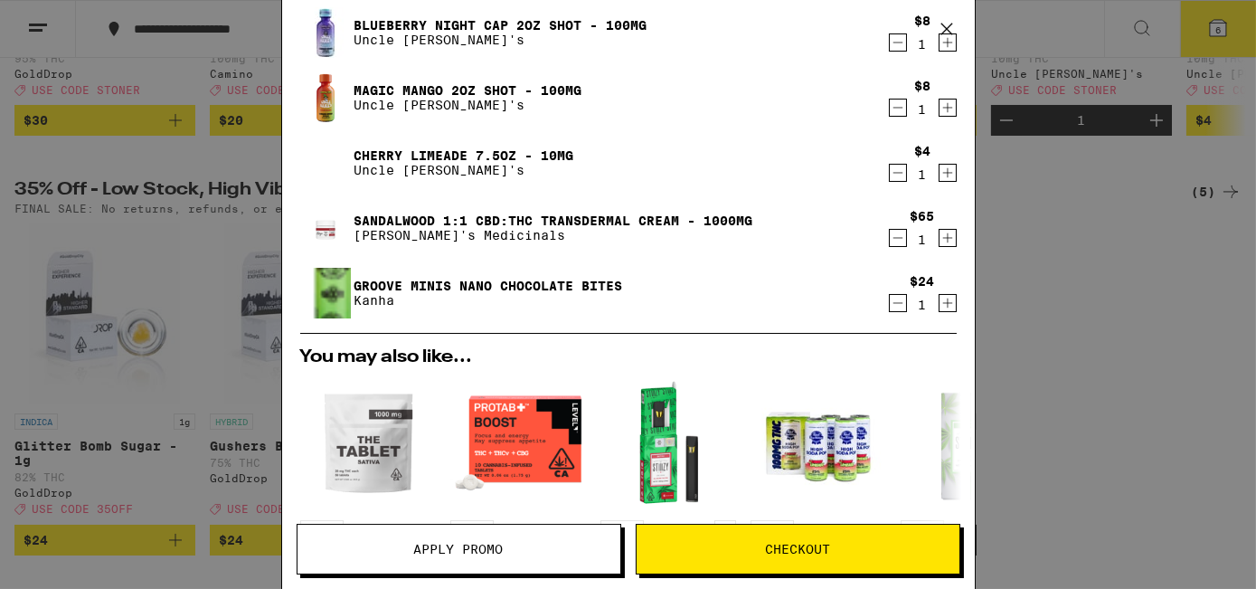
click at [890, 300] on icon "Decrement" at bounding box center [898, 303] width 16 height 22
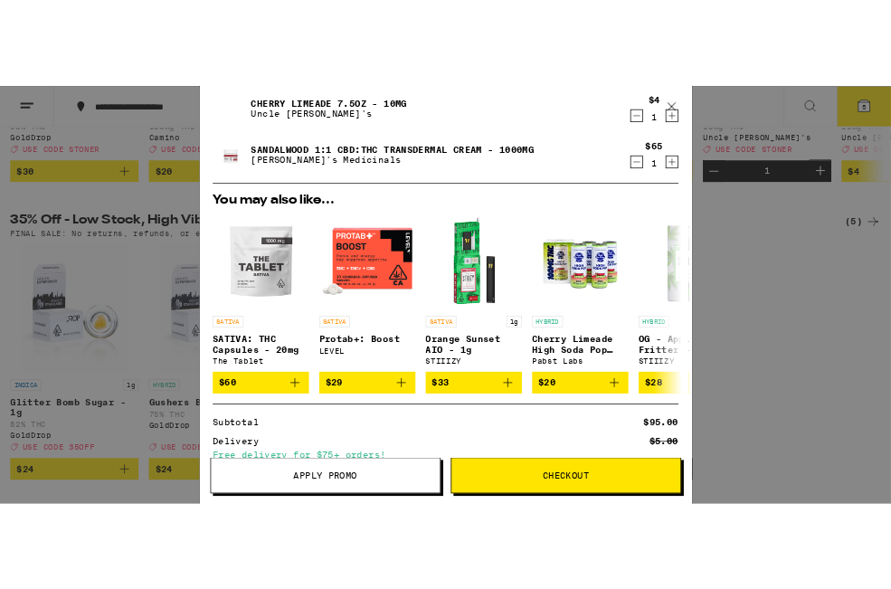
scroll to position [236, 0]
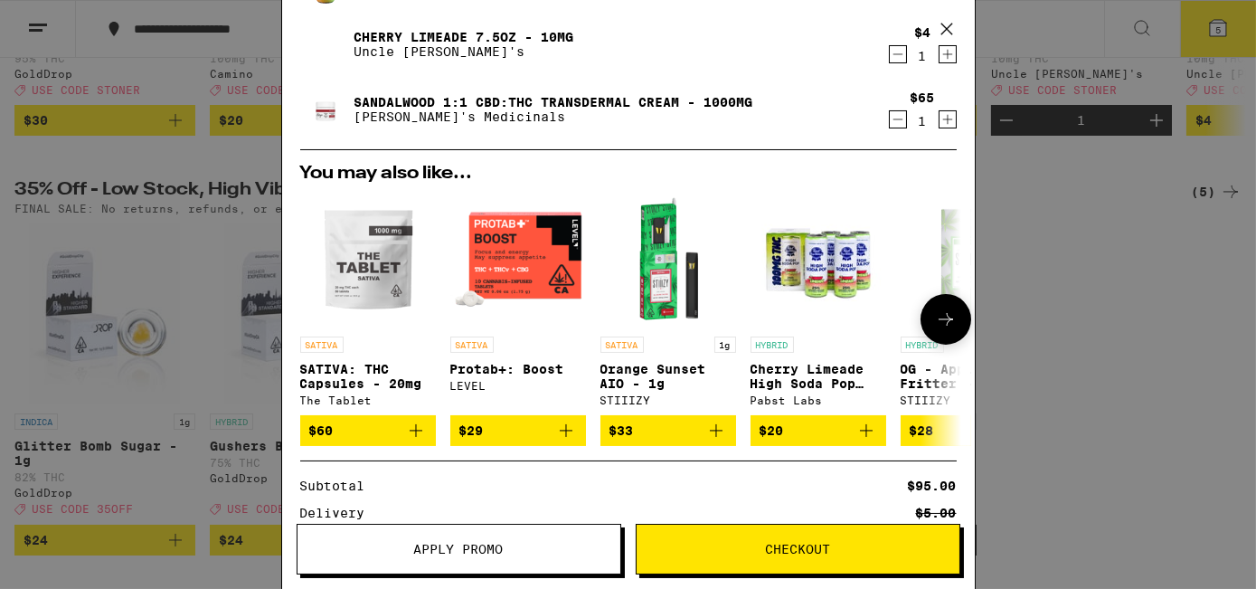
click at [357, 295] on img "Open page for SATIVA: THC Capsules - 20mg from The Tablet" at bounding box center [368, 260] width 136 height 136
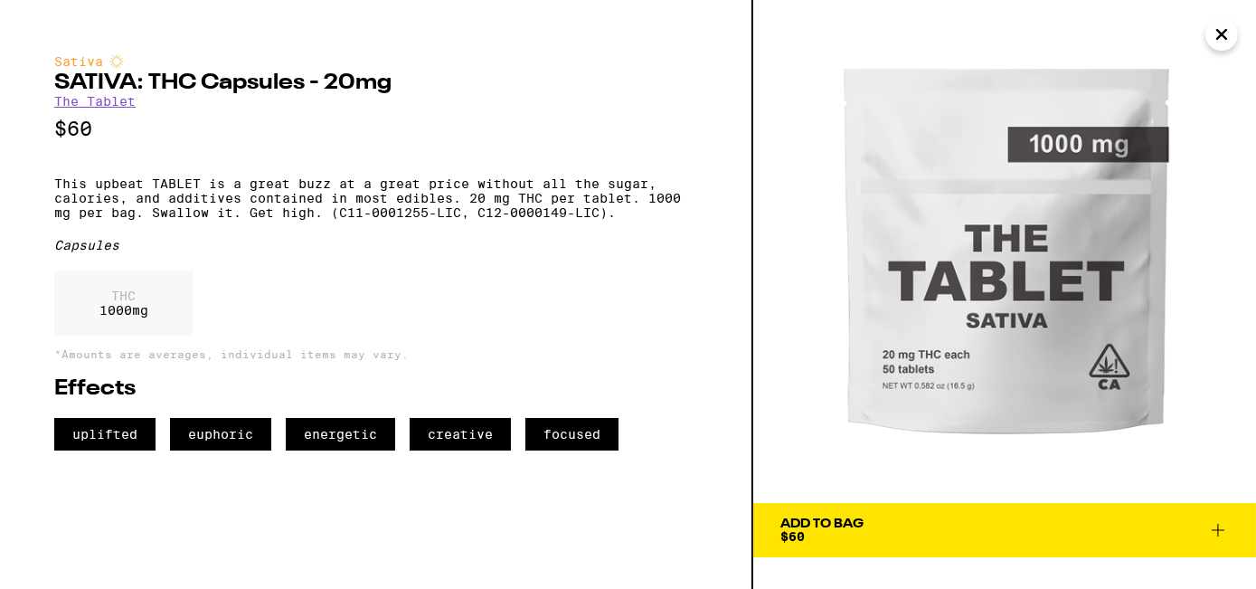
click at [1221, 37] on icon "Close" at bounding box center [1222, 34] width 22 height 27
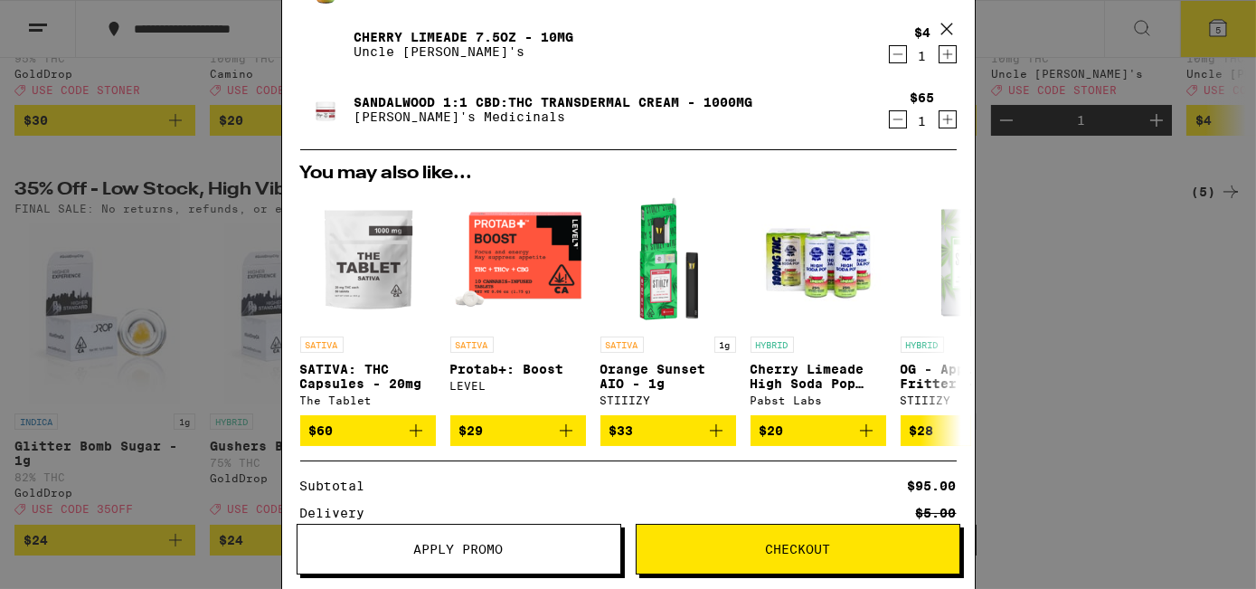
click at [947, 29] on icon at bounding box center [945, 29] width 11 height 11
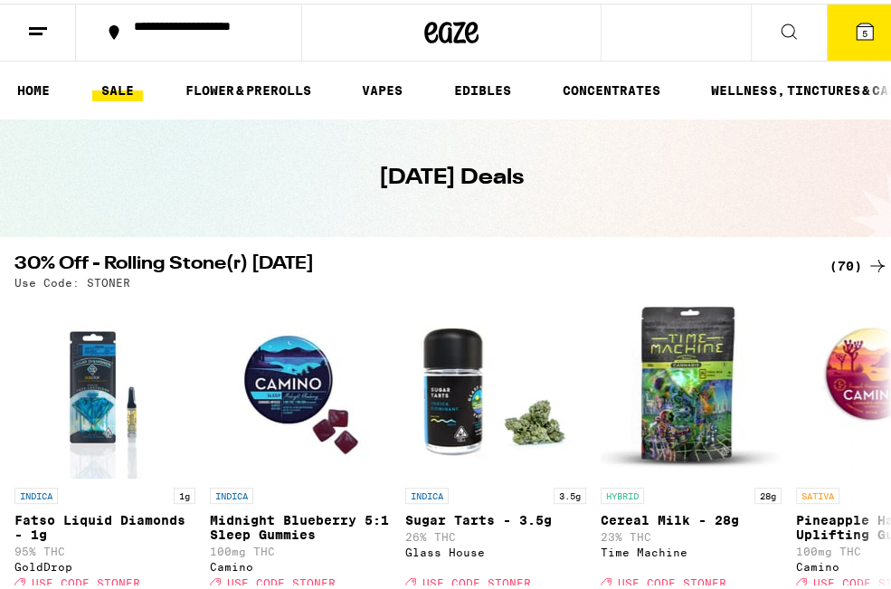
click at [862, 31] on span "5" at bounding box center [864, 29] width 5 height 11
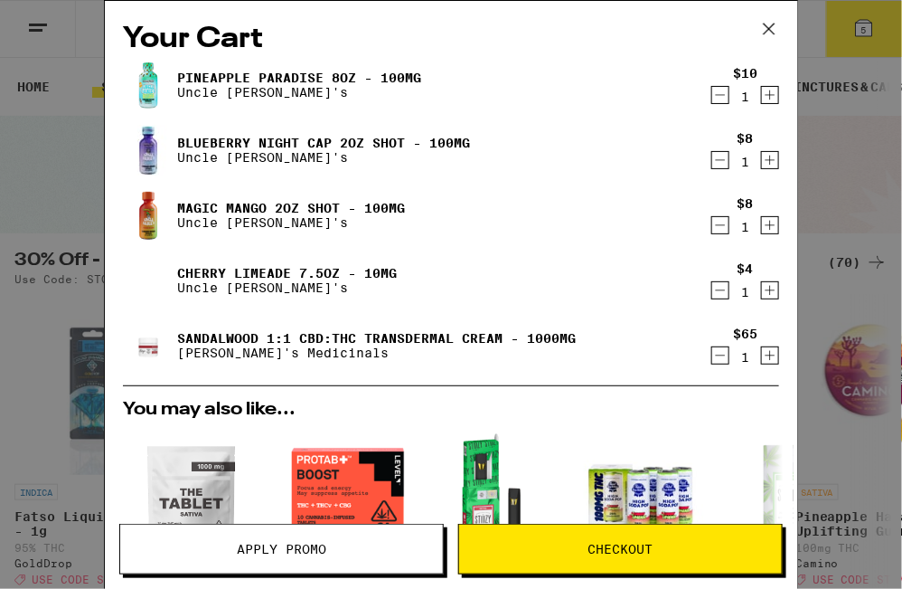
click at [201, 337] on link "Sandalwood 1:1 CBD:THC Transdermal Cream - 1000mg" at bounding box center [376, 338] width 399 height 14
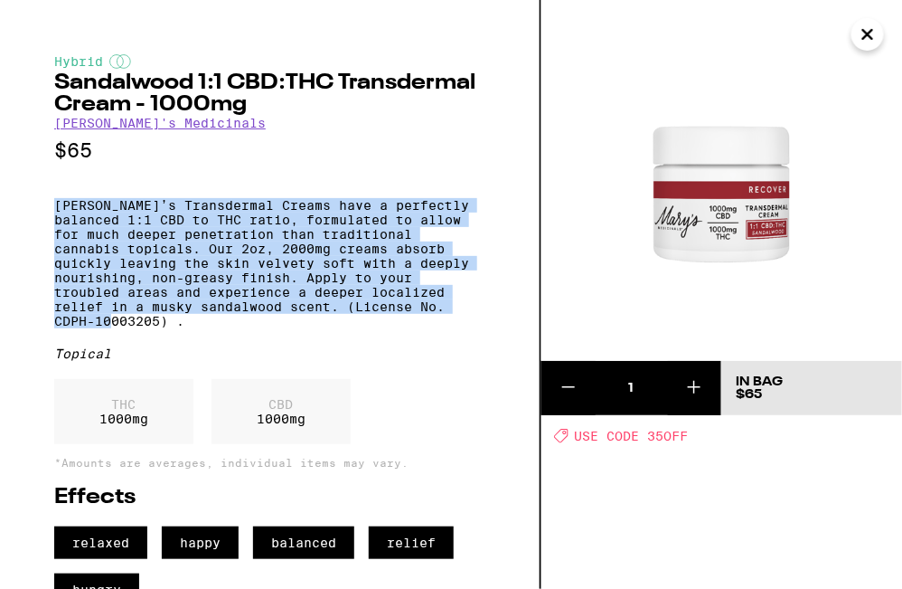
drag, startPoint x: 54, startPoint y: 204, endPoint x: 193, endPoint y: 347, distance: 199.5
click at [193, 328] on p "[PERSON_NAME]’s Transdermal Creams have a perfectly balanced 1:1 CBD to THC rat…" at bounding box center [269, 263] width 431 height 130
copy p "[PERSON_NAME]’s Transdermal Creams have a perfectly balanced 1:1 CBD to THC rat…"
drag, startPoint x: 893, startPoint y: 524, endPoint x: 709, endPoint y: 77, distance: 484.1
click at [709, 77] on img at bounding box center [722, 180] width 361 height 361
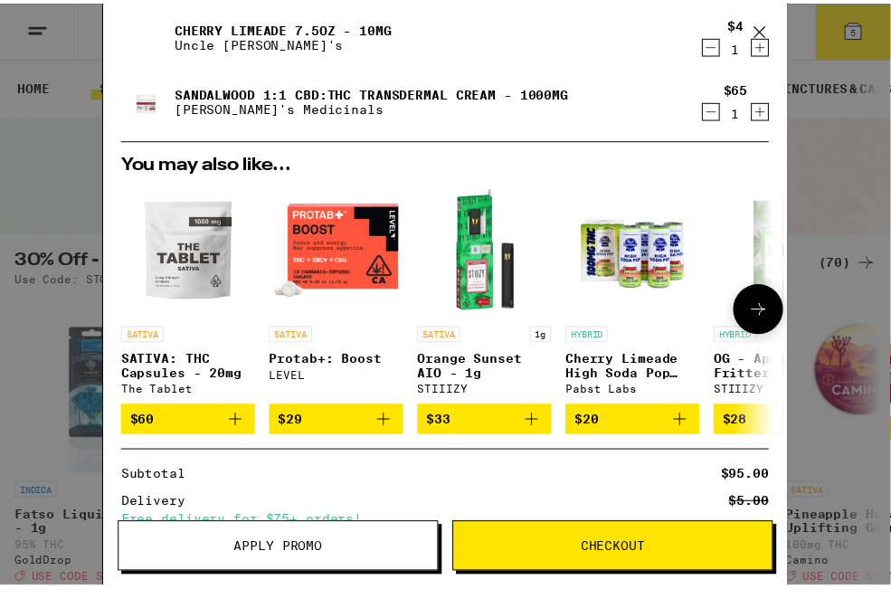
scroll to position [447, 0]
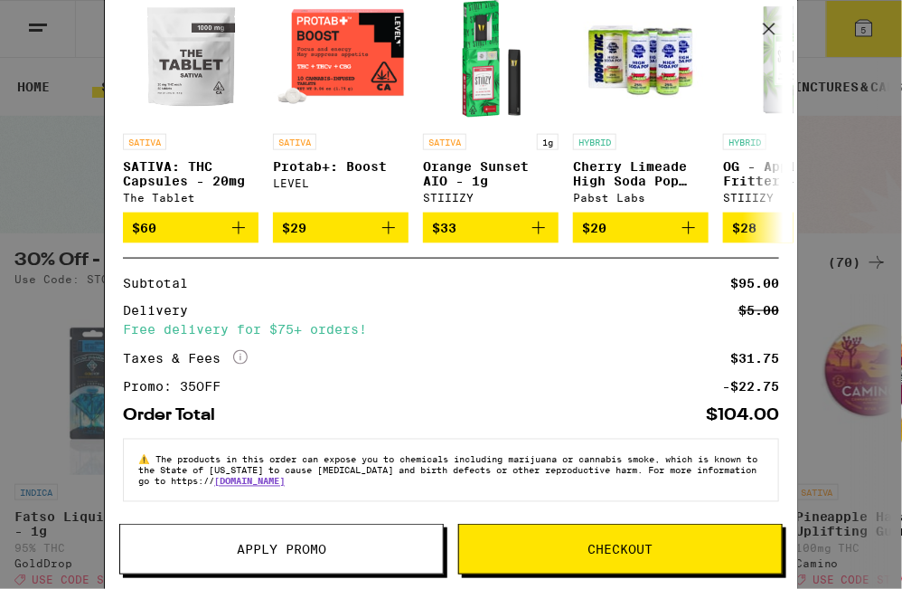
click at [674, 550] on span "Checkout" at bounding box center [620, 548] width 323 height 13
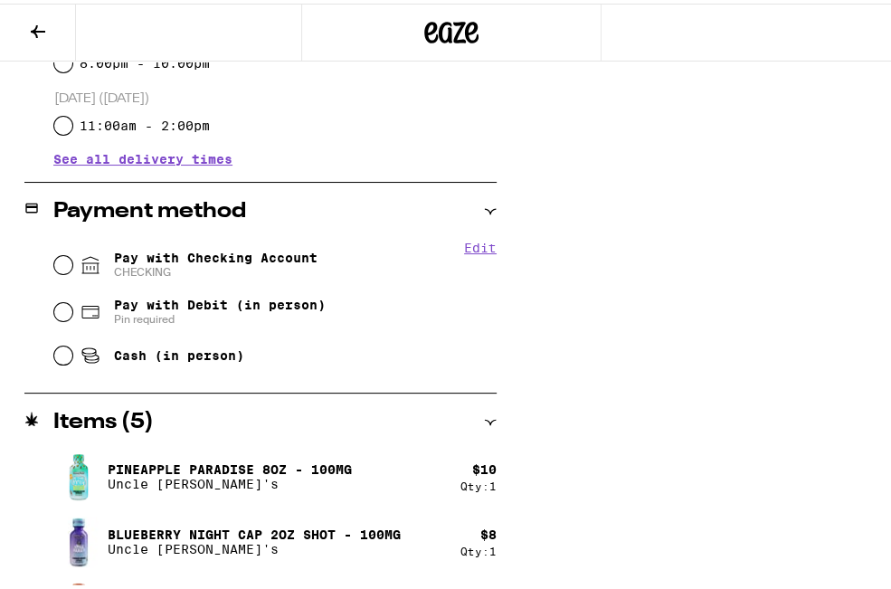
scroll to position [575, 0]
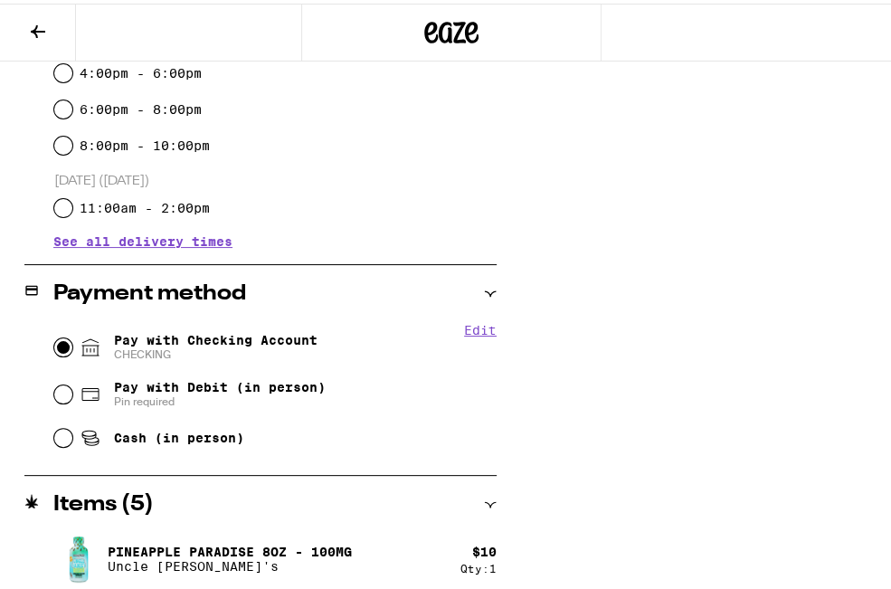
click at [60, 343] on input "Pay with Checking Account CHECKING" at bounding box center [63, 344] width 18 height 18
radio input "true"
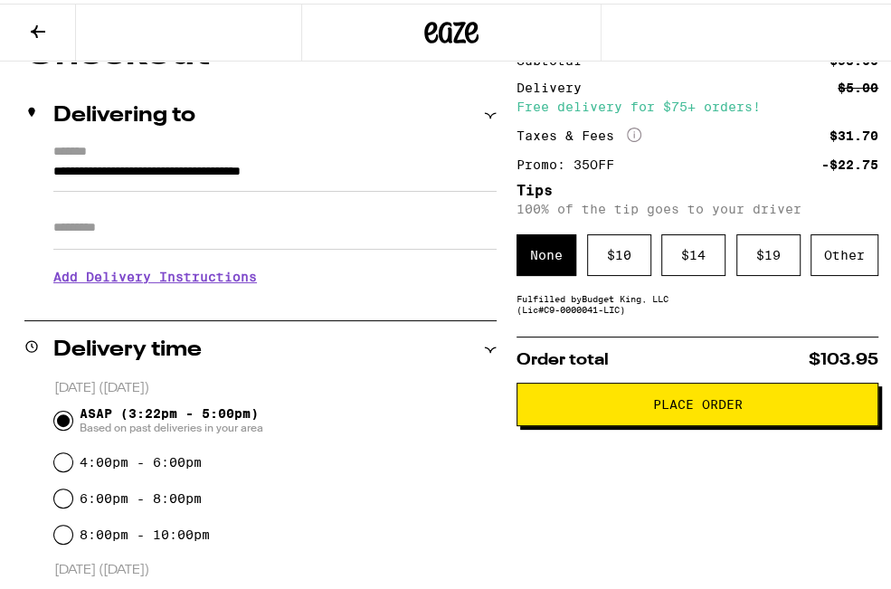
scroll to position [185, 0]
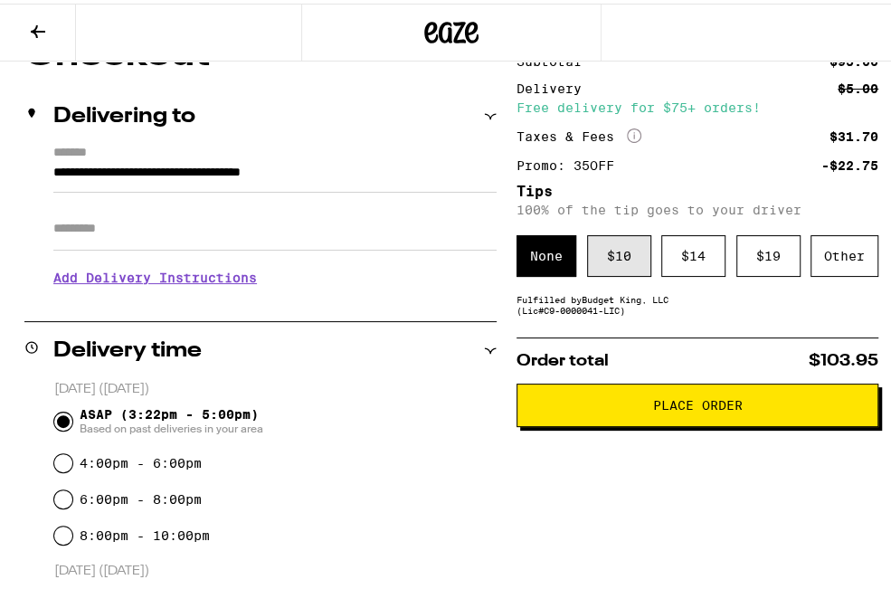
click at [619, 259] on div "$ 10" at bounding box center [619, 252] width 64 height 42
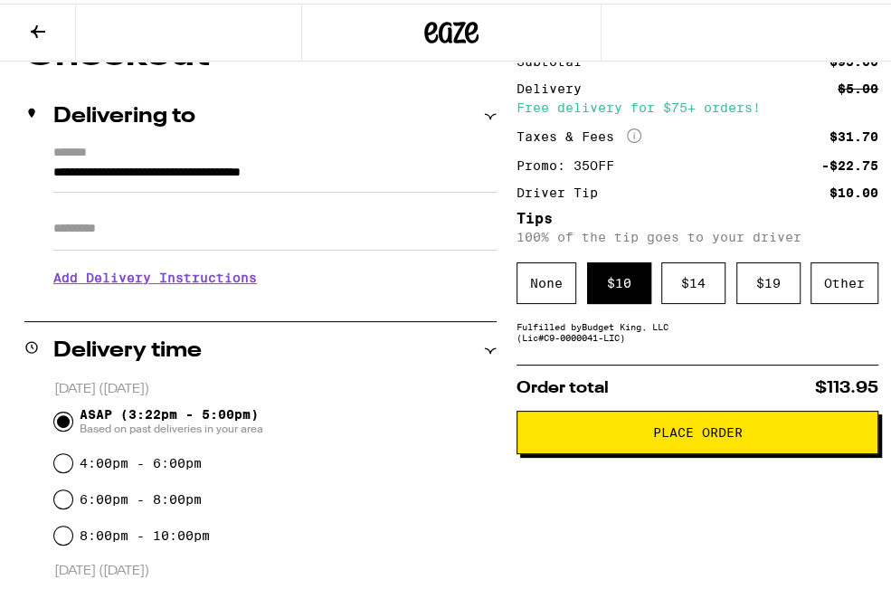
drag, startPoint x: 744, startPoint y: 444, endPoint x: 738, endPoint y: 429, distance: 16.6
click at [740, 432] on button "Place Order" at bounding box center [697, 428] width 362 height 43
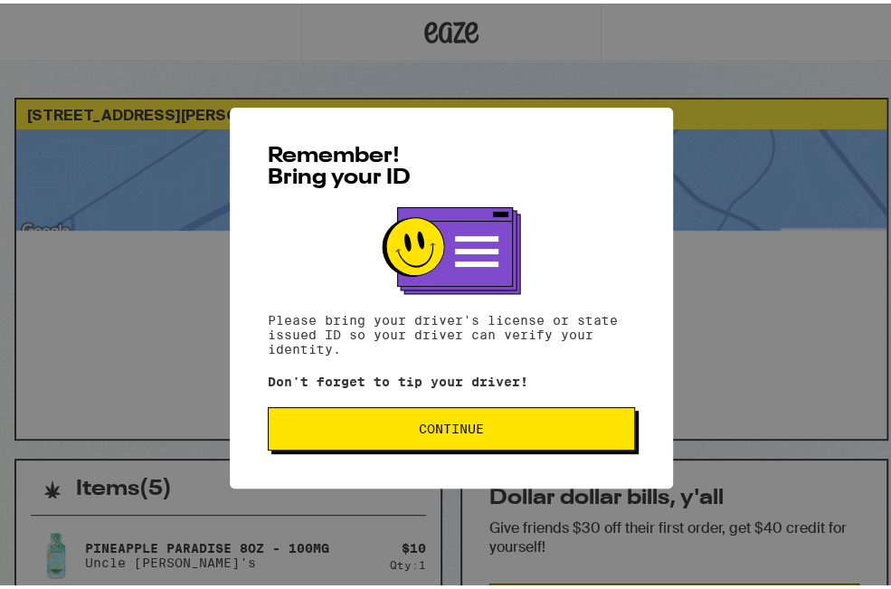
click at [488, 421] on span "Continue" at bounding box center [451, 425] width 336 height 13
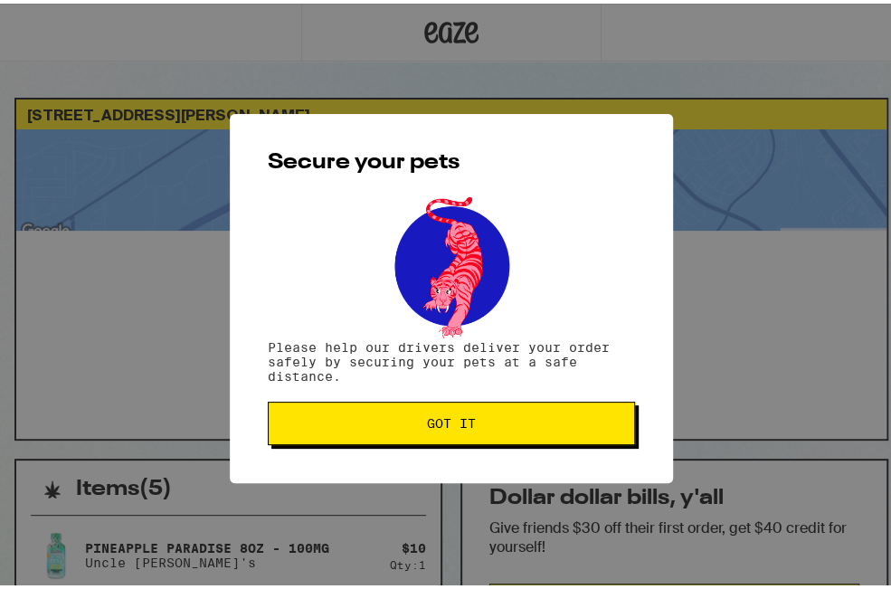
click at [449, 425] on span "Got it" at bounding box center [451, 419] width 49 height 13
